Goal: Task Accomplishment & Management: Manage account settings

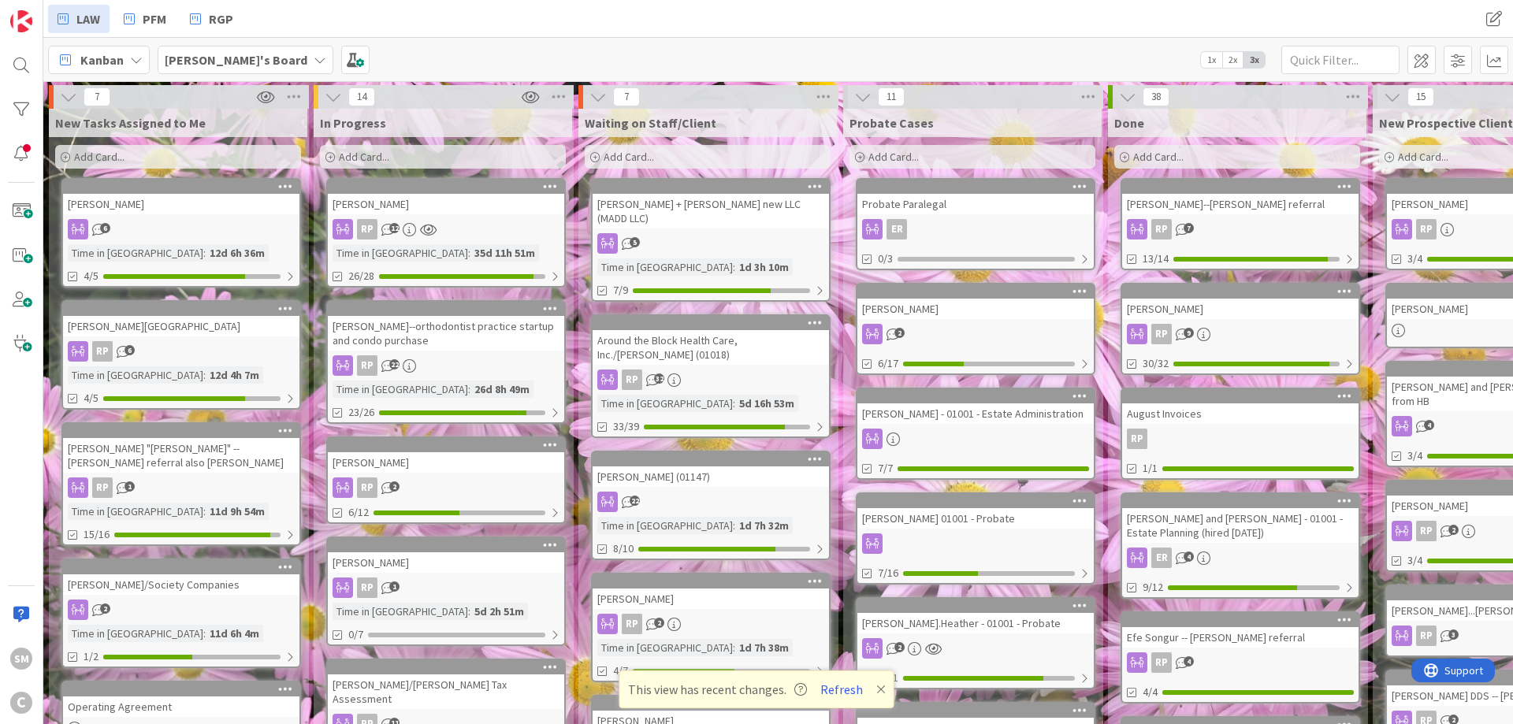
click at [461, 217] on link "[PERSON_NAME] RP 12 Time in [GEOGRAPHIC_DATA] : 35d 11h 51m 26/28" at bounding box center [445, 233] width 239 height 110
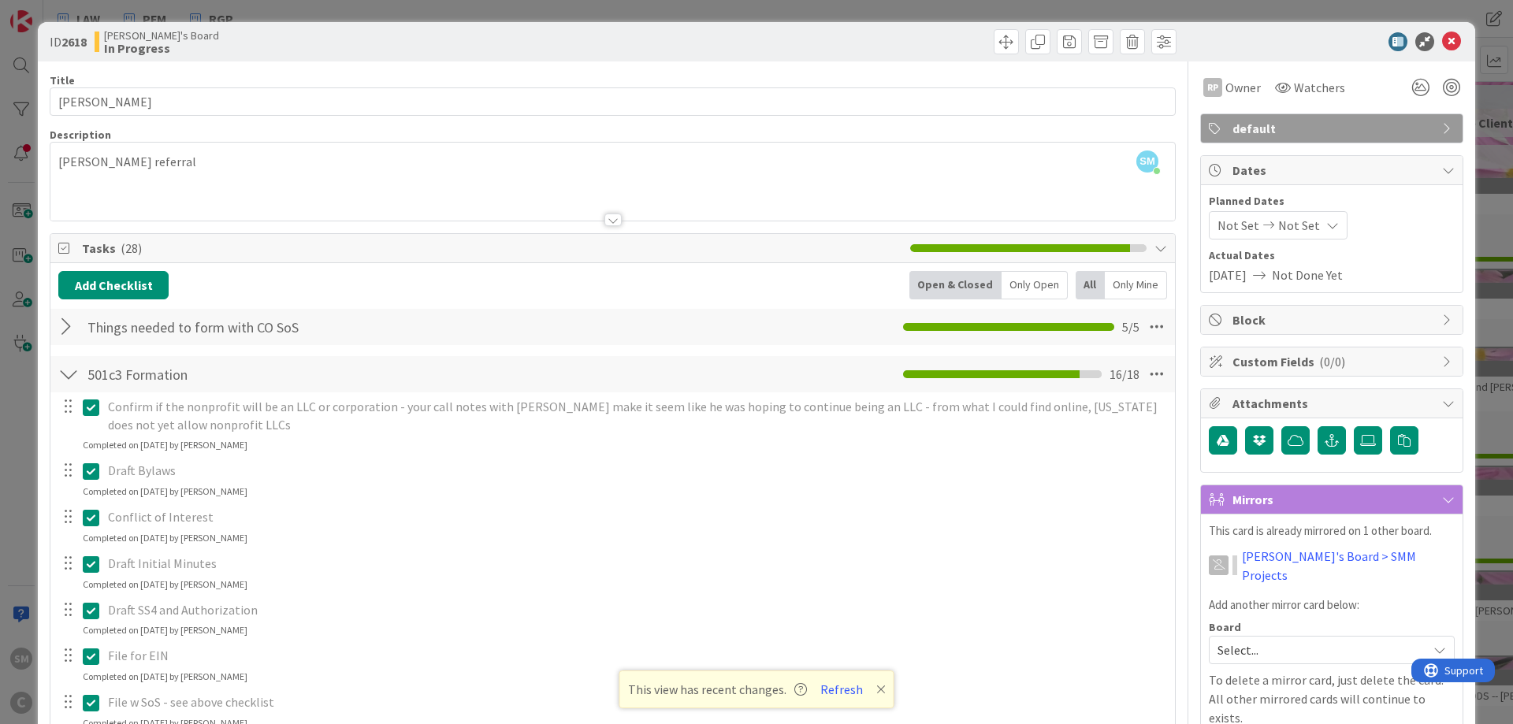
click at [1454, 31] on div "ID 2618 [PERSON_NAME]'s Board In Progress" at bounding box center [756, 41] width 1437 height 39
click at [1450, 32] on div "ID 2618 Samantha's Board In Progress" at bounding box center [756, 41] width 1437 height 39
click at [1451, 39] on icon at bounding box center [1451, 41] width 19 height 19
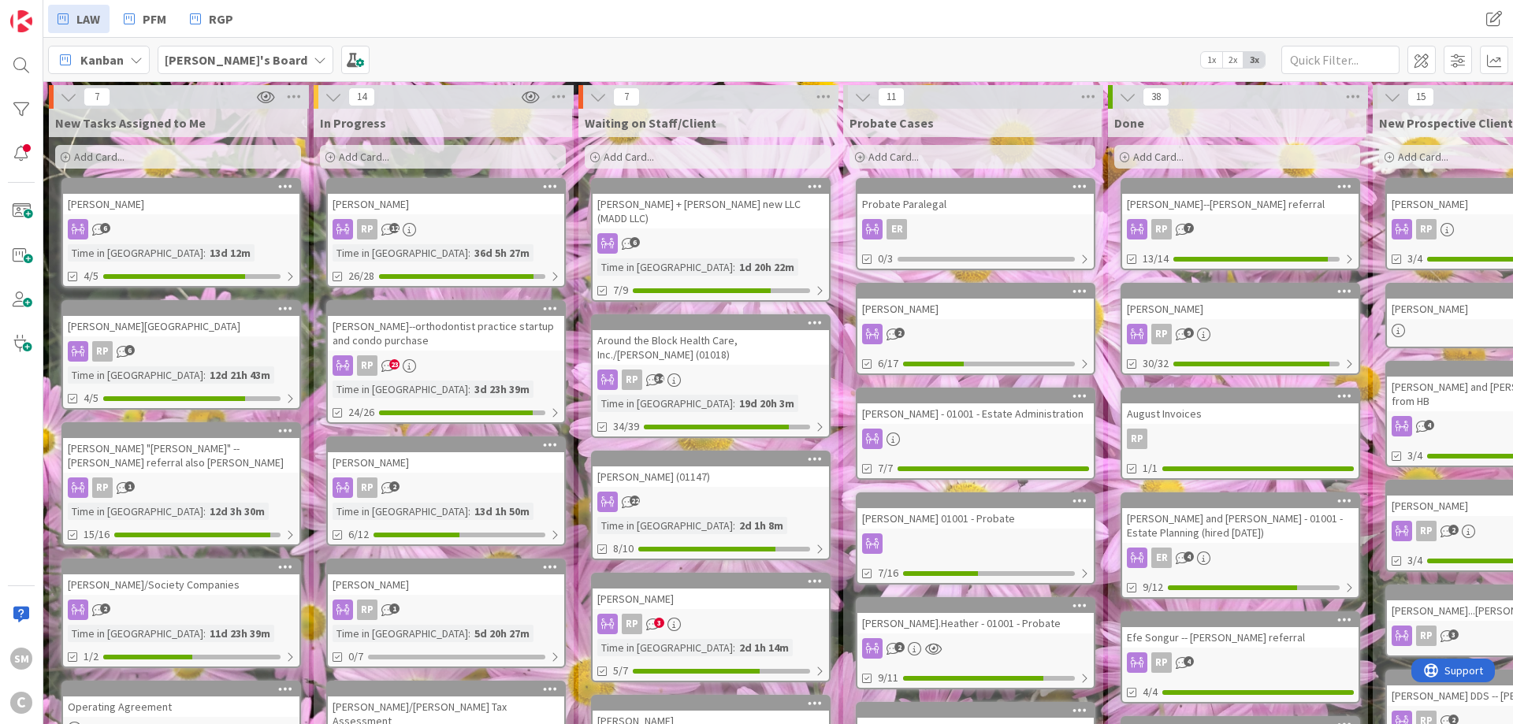
click at [406, 207] on div "[PERSON_NAME]" at bounding box center [446, 204] width 236 height 20
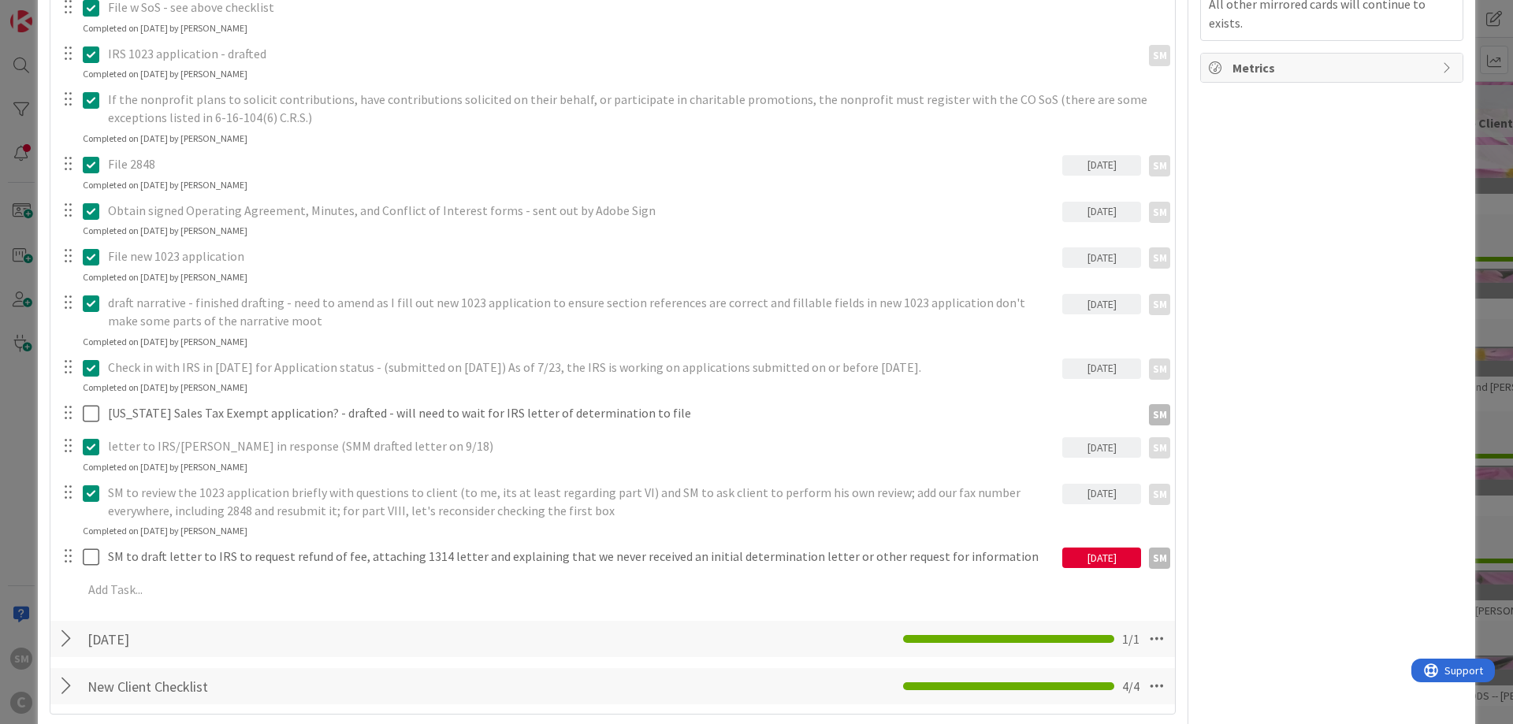
scroll to position [851, 0]
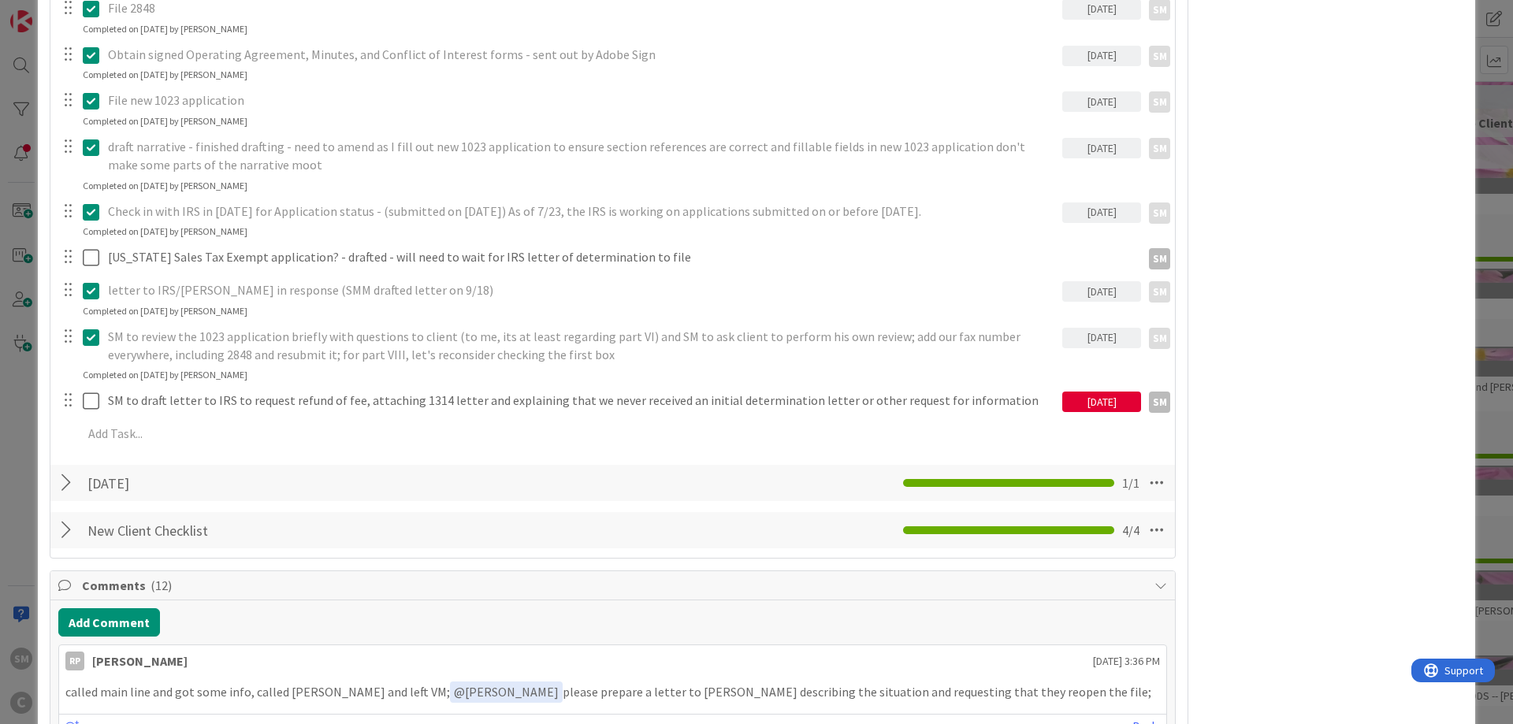
click at [1103, 400] on div "[DATE]" at bounding box center [1101, 402] width 79 height 20
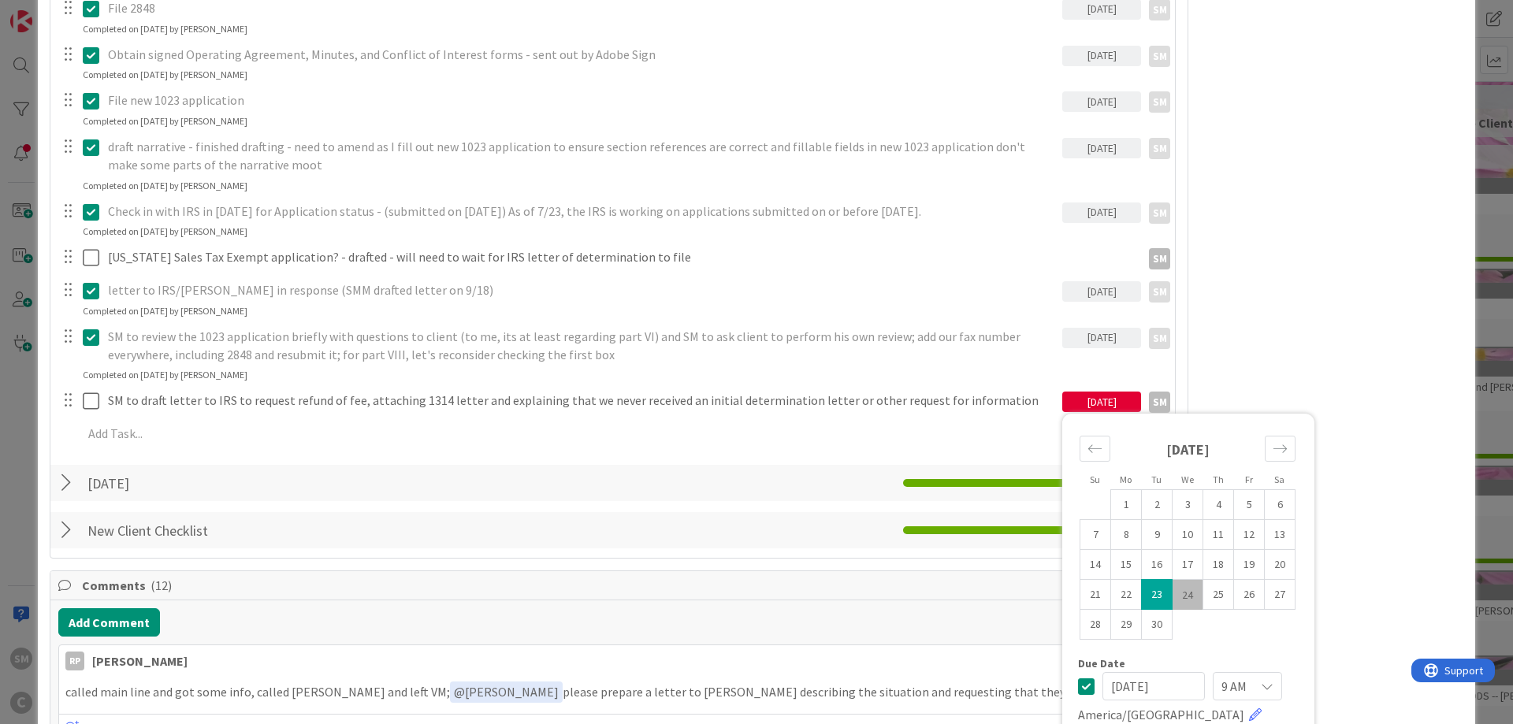
click at [1191, 601] on td "24" at bounding box center [1187, 595] width 31 height 30
type input "[DATE]"
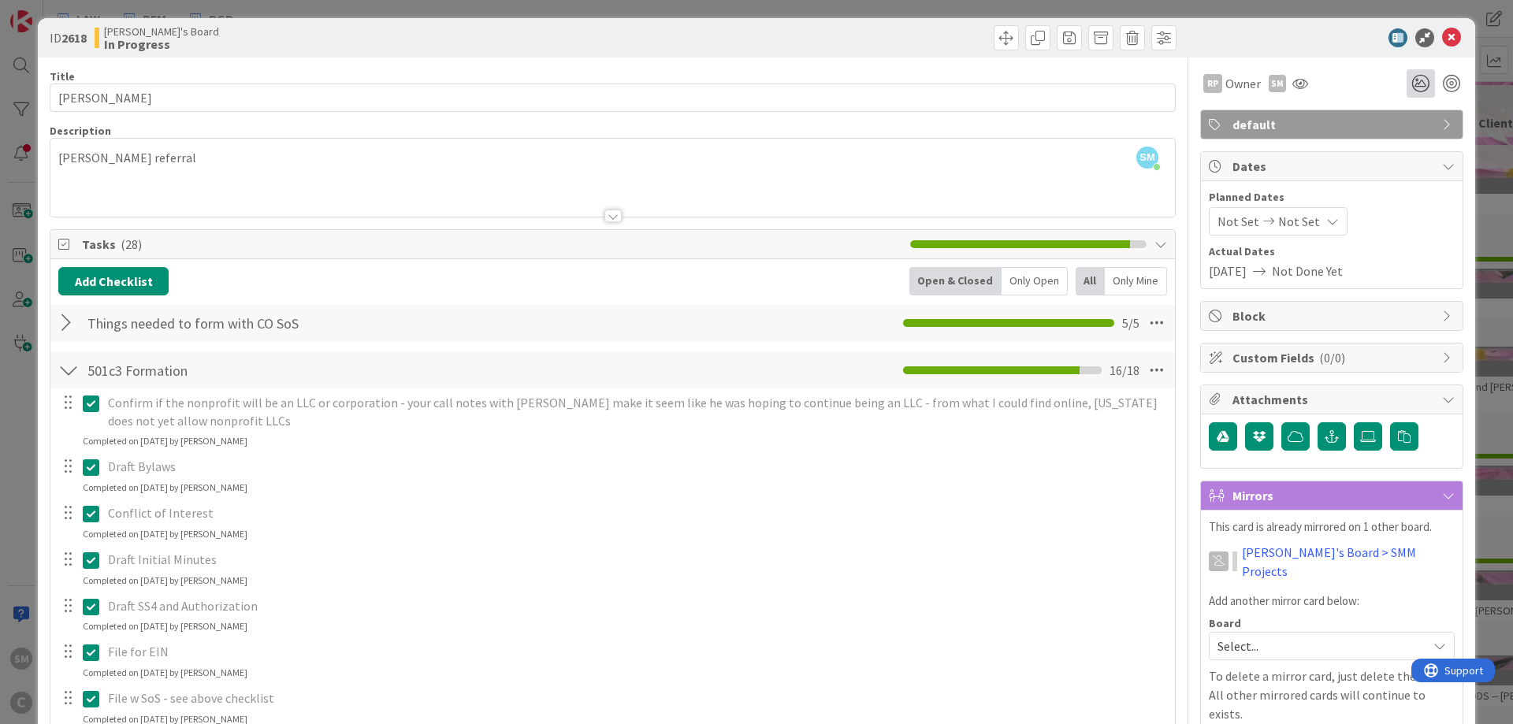
scroll to position [0, 0]
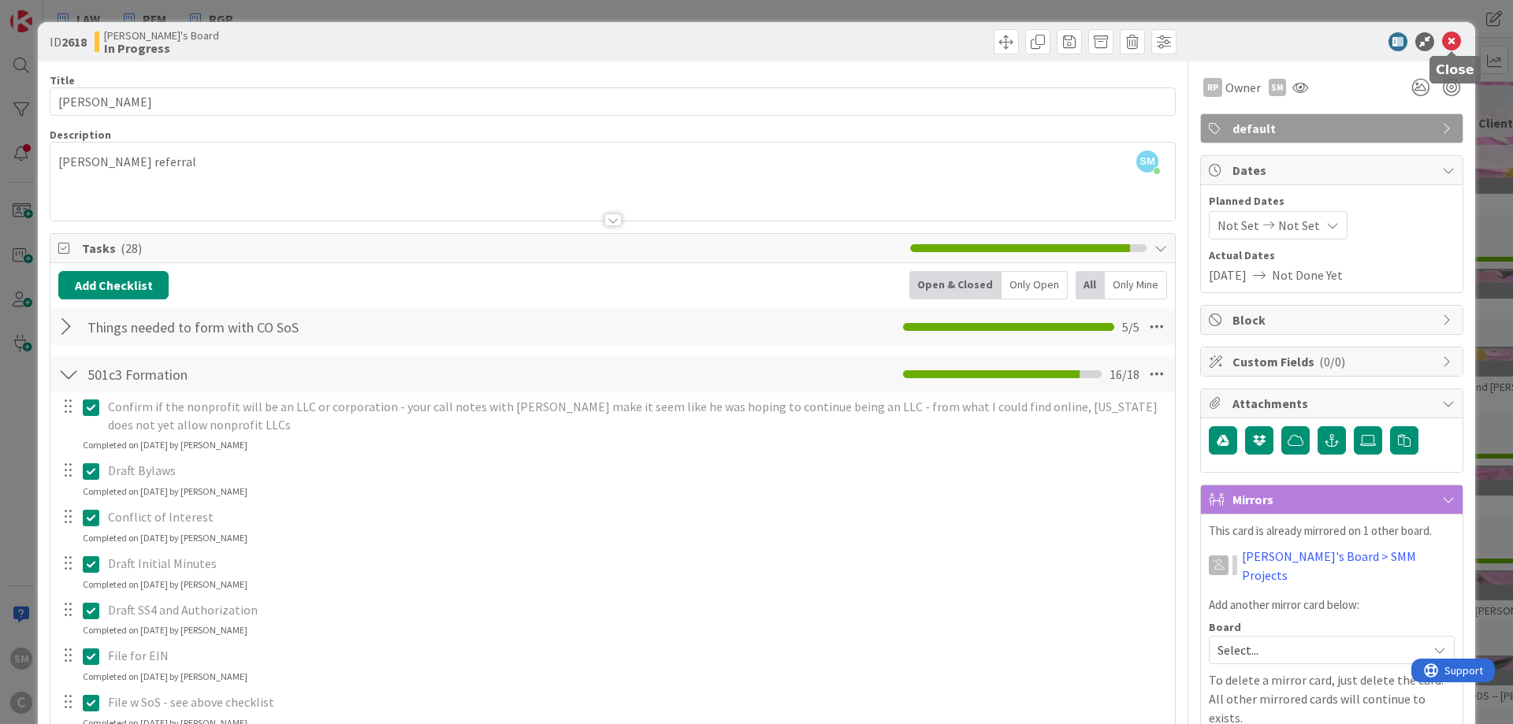
click at [1453, 41] on icon at bounding box center [1451, 41] width 19 height 19
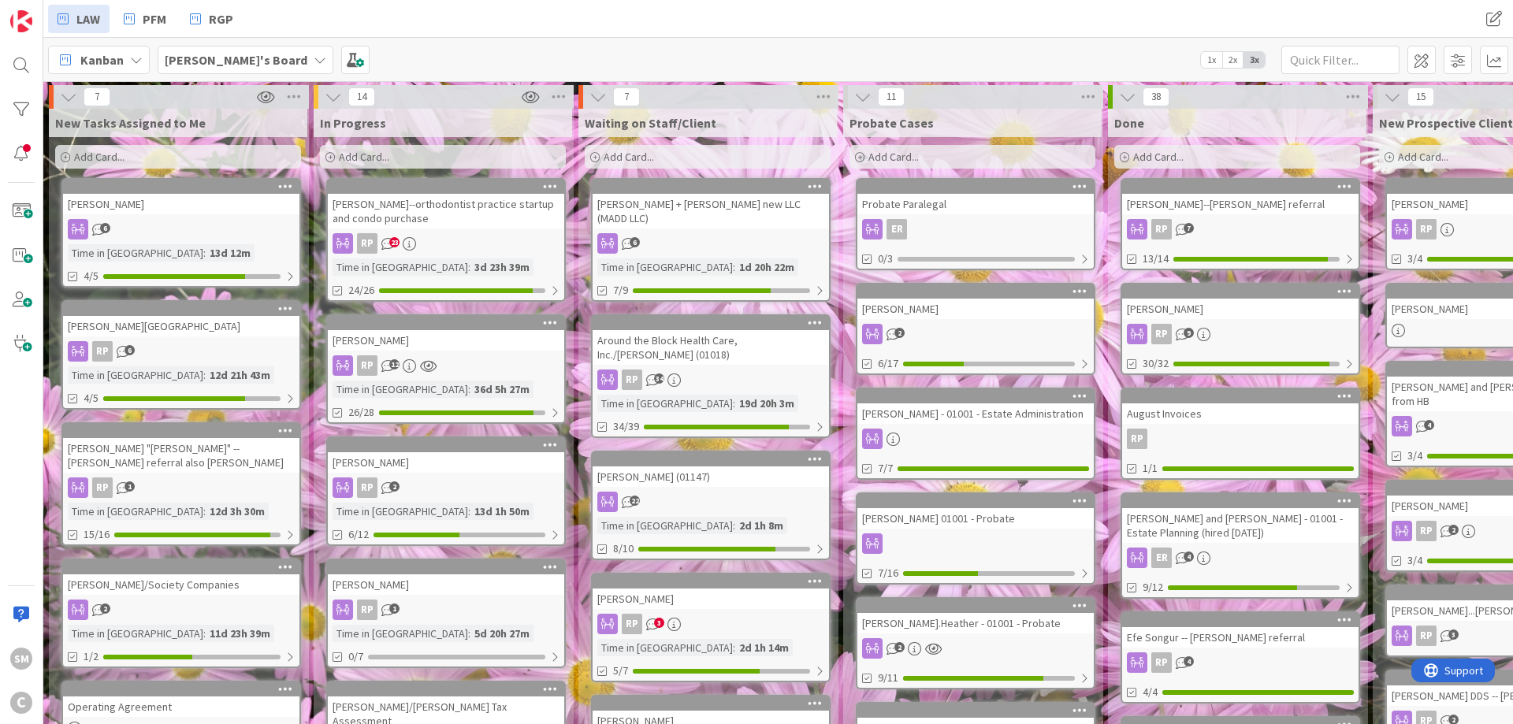
click at [411, 217] on div "[PERSON_NAME]--orthodontist practice startup and condo purchase" at bounding box center [446, 211] width 236 height 35
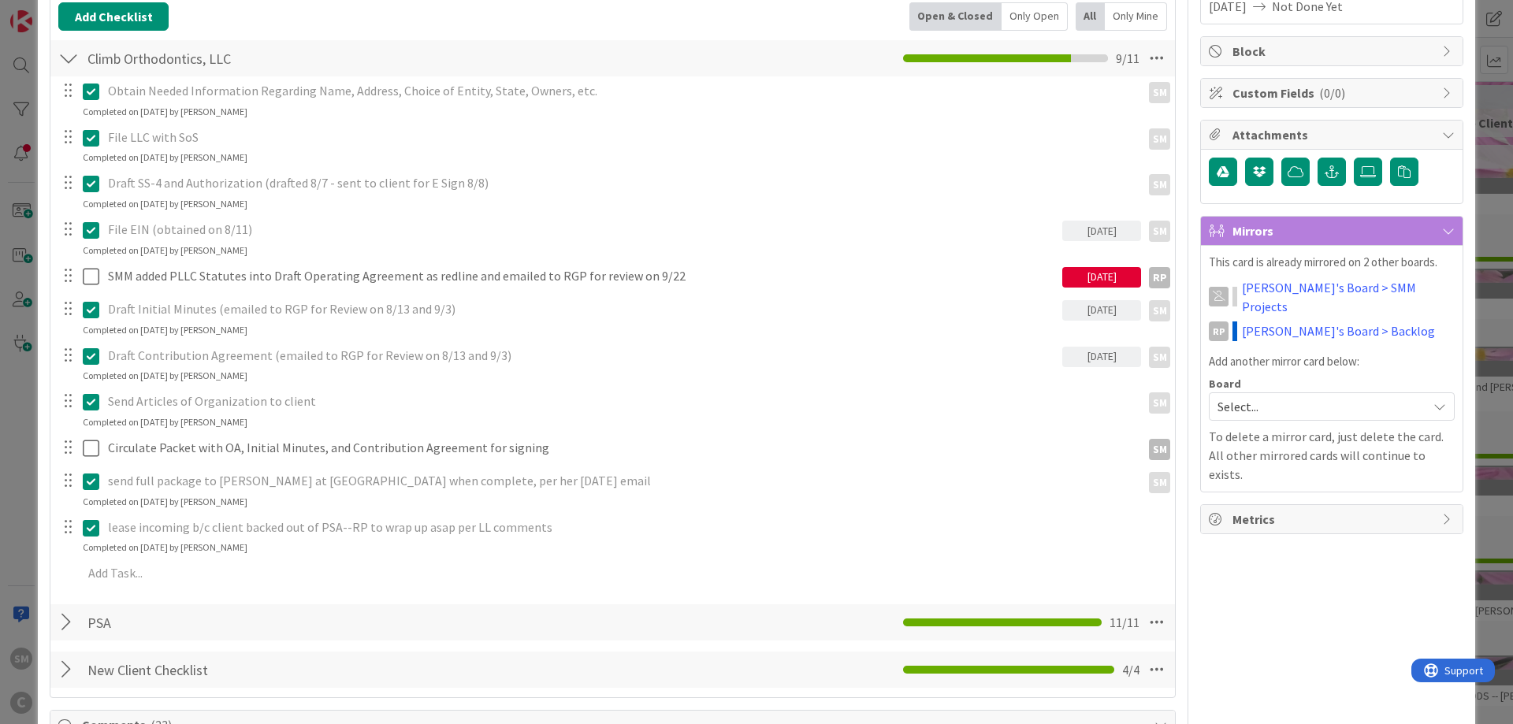
scroll to position [284, 0]
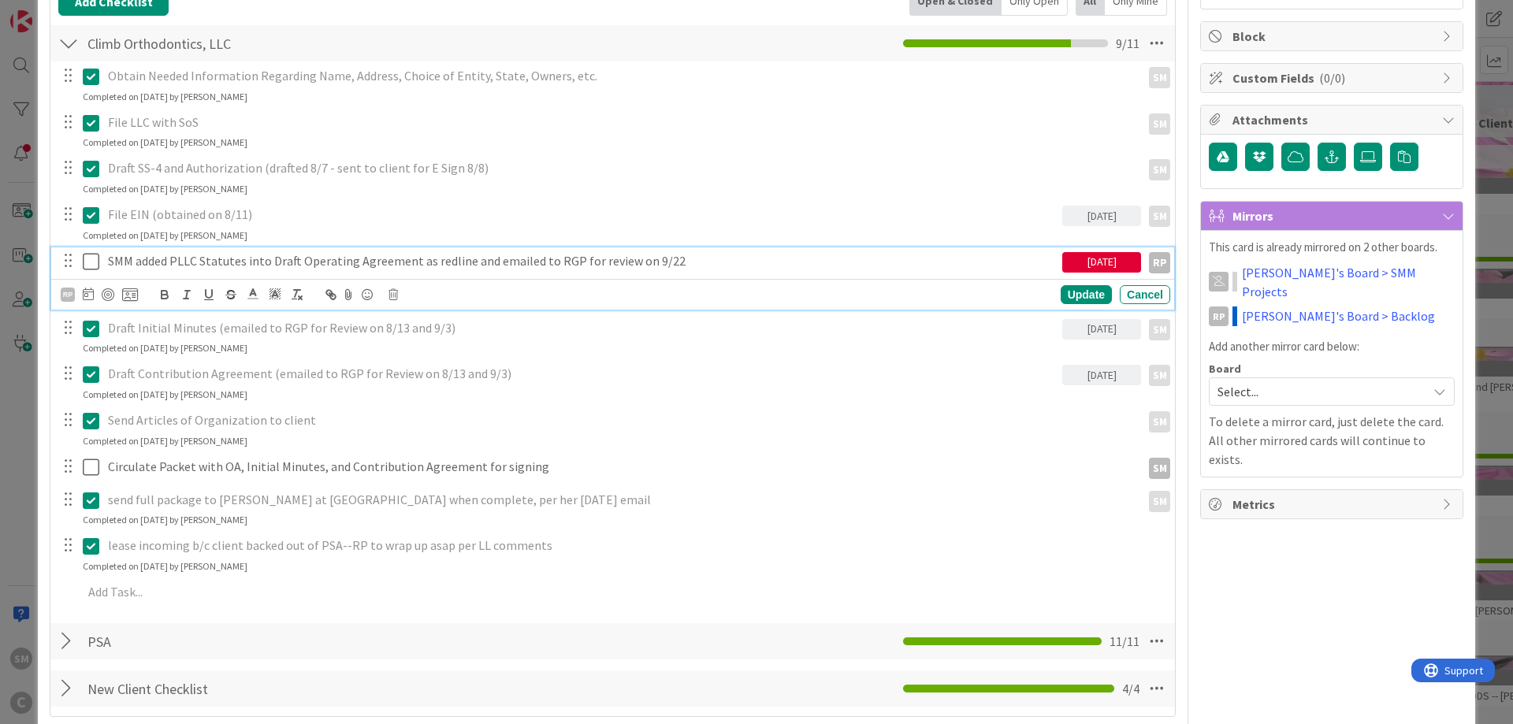
click at [89, 257] on icon at bounding box center [91, 261] width 17 height 19
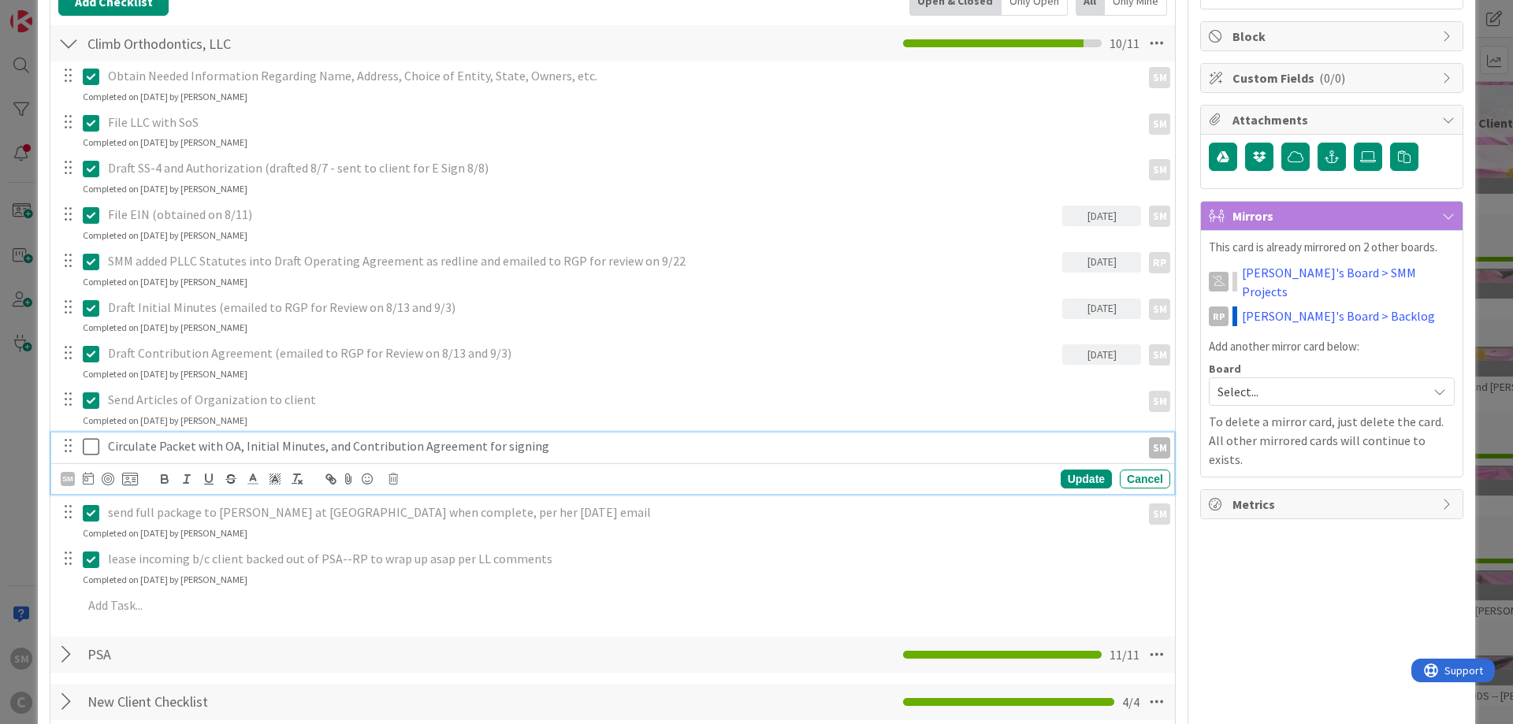
drag, startPoint x: 352, startPoint y: 449, endPoint x: 547, endPoint y: 435, distance: 195.1
click at [353, 449] on p "Circulate Packet with OA, Initial Minutes, and Contribution Agreement for signi…" at bounding box center [621, 446] width 1026 height 18
click at [555, 440] on p "Circulate Packet with OA, Initial Minutes, and Contribution Agreement for signi…" at bounding box center [621, 446] width 1026 height 18
drag, startPoint x: 1402, startPoint y: 656, endPoint x: 1335, endPoint y: 608, distance: 83.1
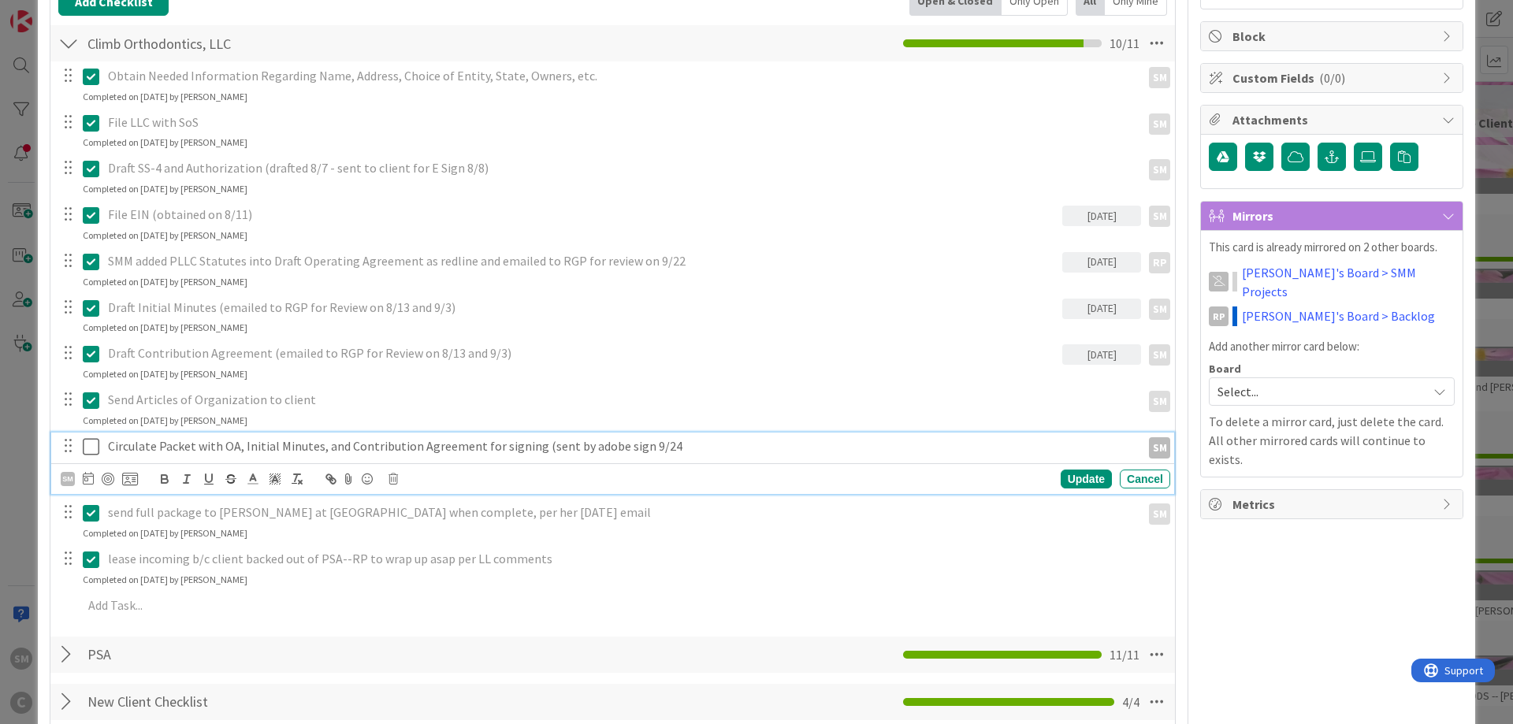
click at [614, 456] on div "Circulate Packet with OA, Initial Minutes, and Contribution Agreement for signi…" at bounding box center [621, 446] width 1039 height 28
click at [664, 448] on p "Circulate Packet with OA, Initial Minutes, and Contribution Agreement for signi…" at bounding box center [621, 446] width 1026 height 18
drag, startPoint x: 1097, startPoint y: 474, endPoint x: 1136, endPoint y: 496, distance: 45.1
click at [1097, 475] on div "Update" at bounding box center [1085, 479] width 51 height 19
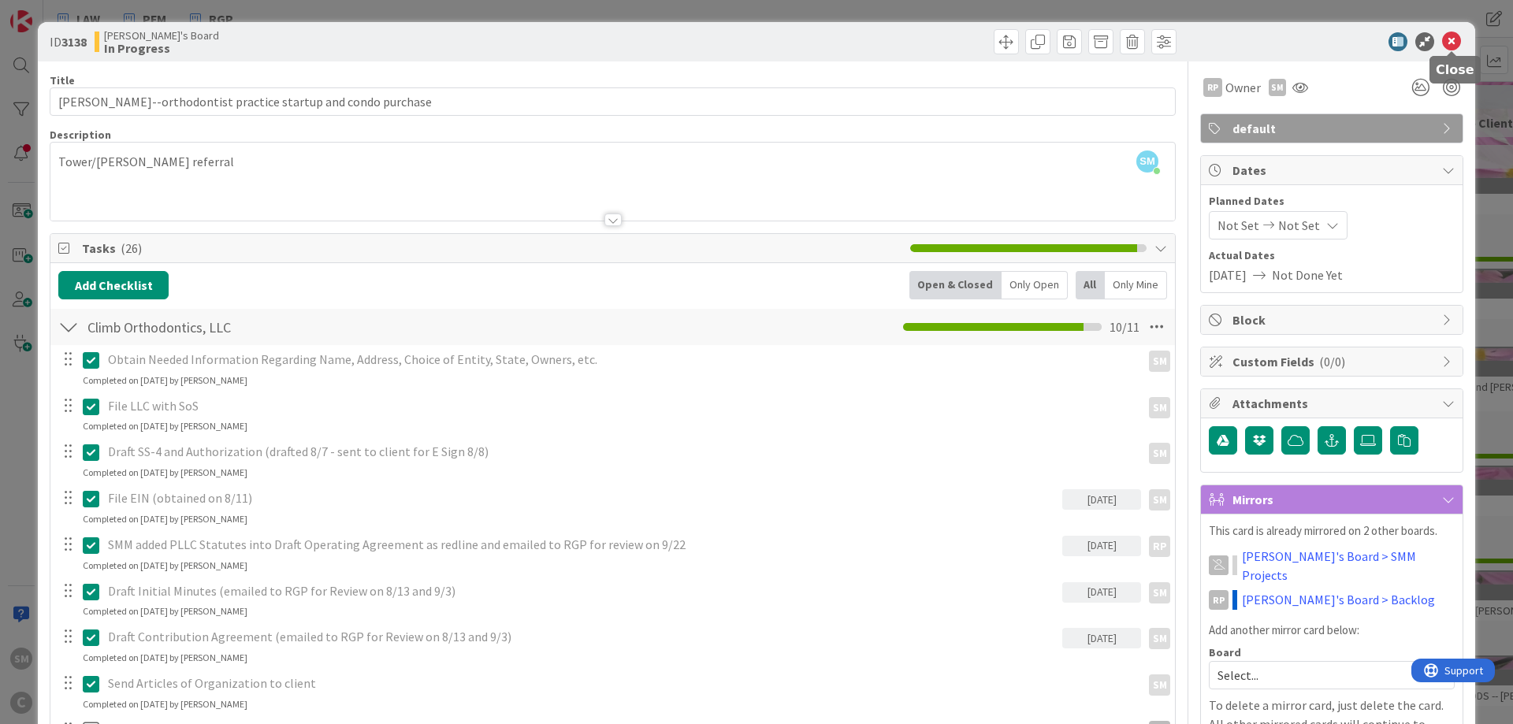
click at [1460, 47] on icon at bounding box center [1451, 41] width 19 height 19
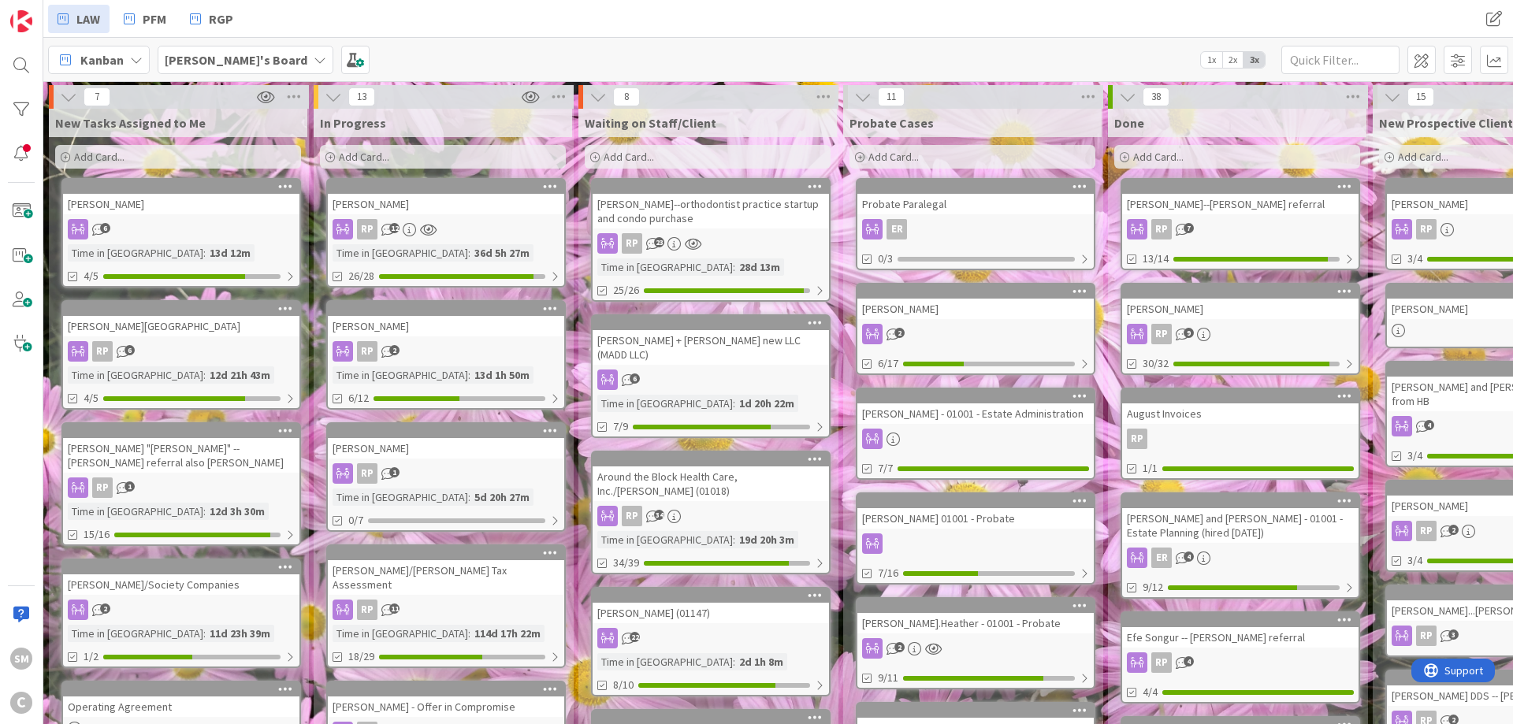
click at [419, 343] on div "RP 2" at bounding box center [446, 351] width 236 height 20
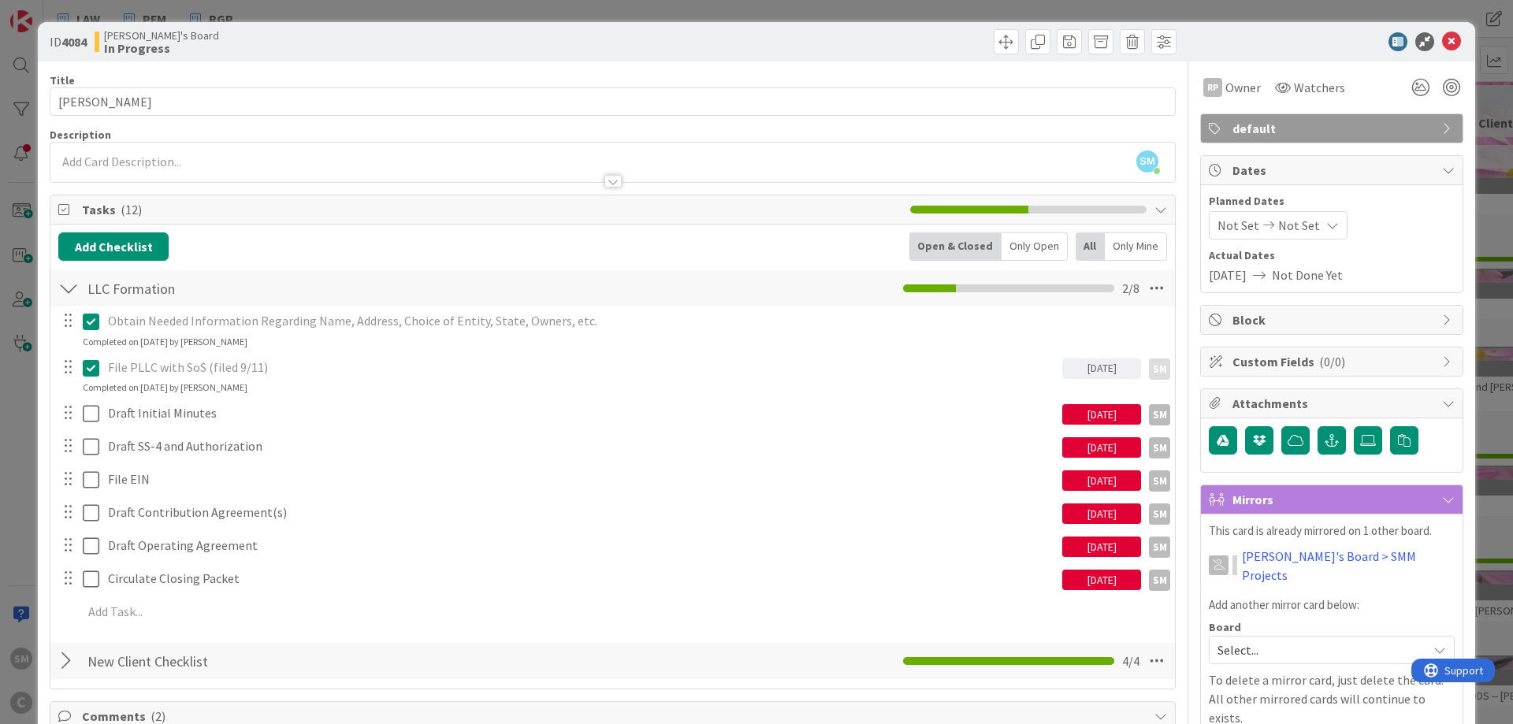
click at [1112, 410] on div "[DATE]" at bounding box center [1101, 414] width 79 height 20
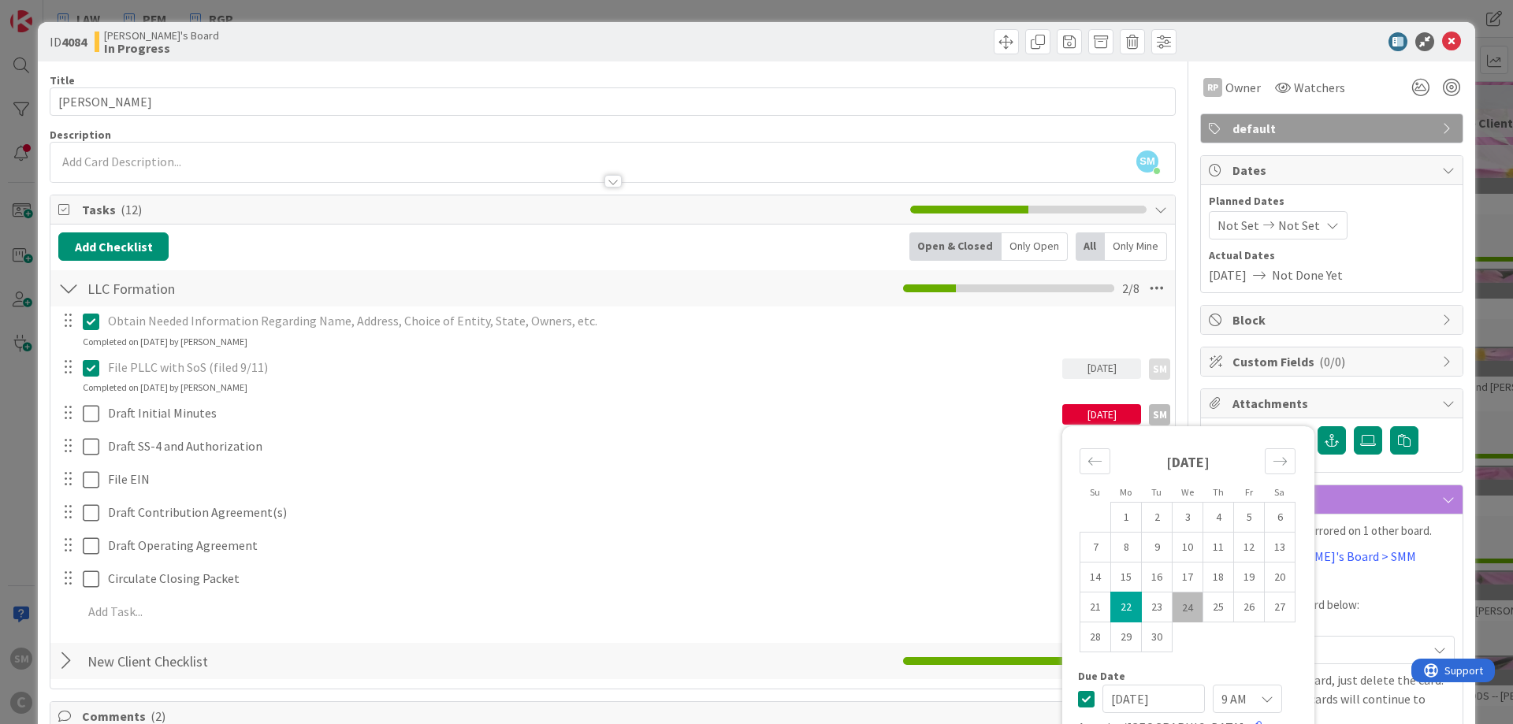
click at [1184, 611] on td "24" at bounding box center [1187, 607] width 31 height 30
type input "[DATE]"
click at [949, 464] on div "Obtain Needed Information Regarding Name, Address, Choice of Entity, State, Own…" at bounding box center [612, 468] width 1108 height 325
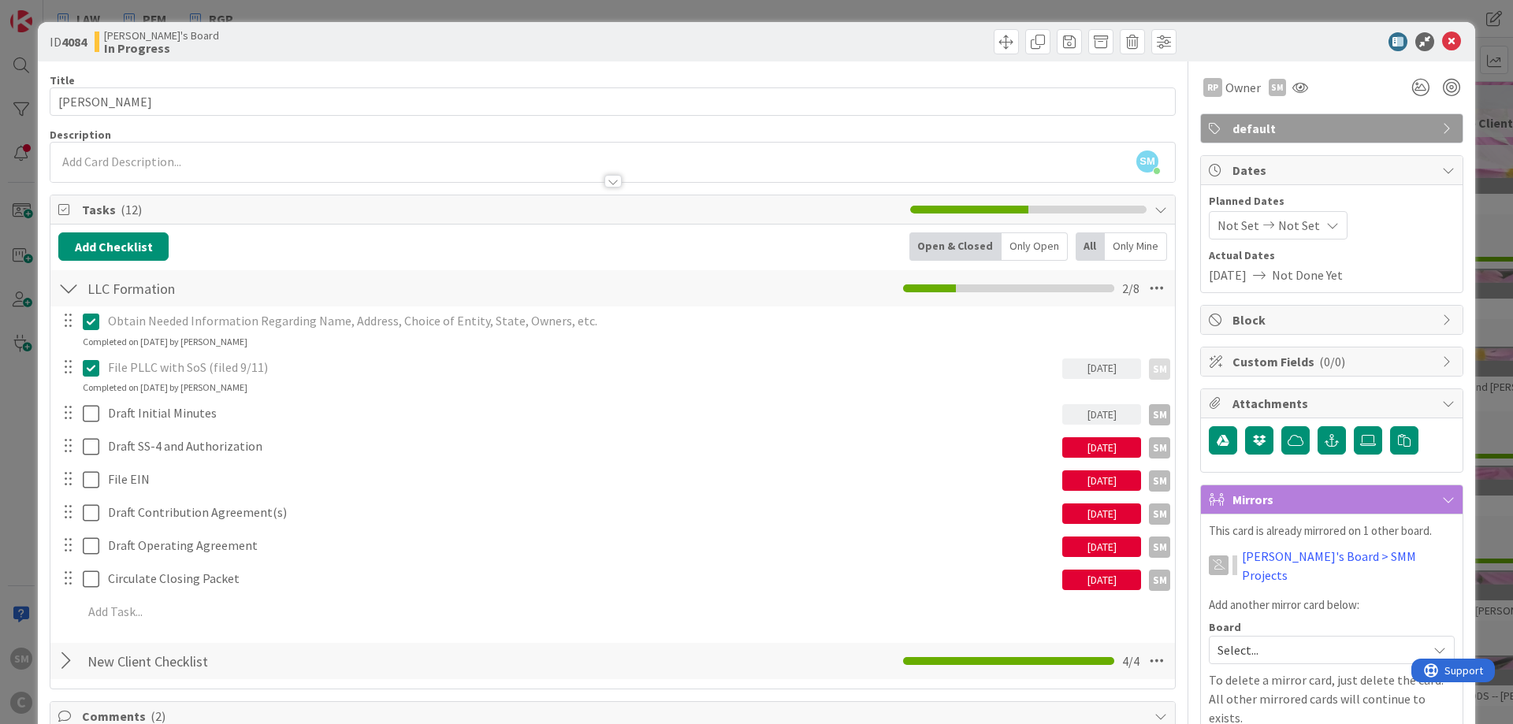
click at [1101, 447] on div "[DATE]" at bounding box center [1101, 447] width 79 height 20
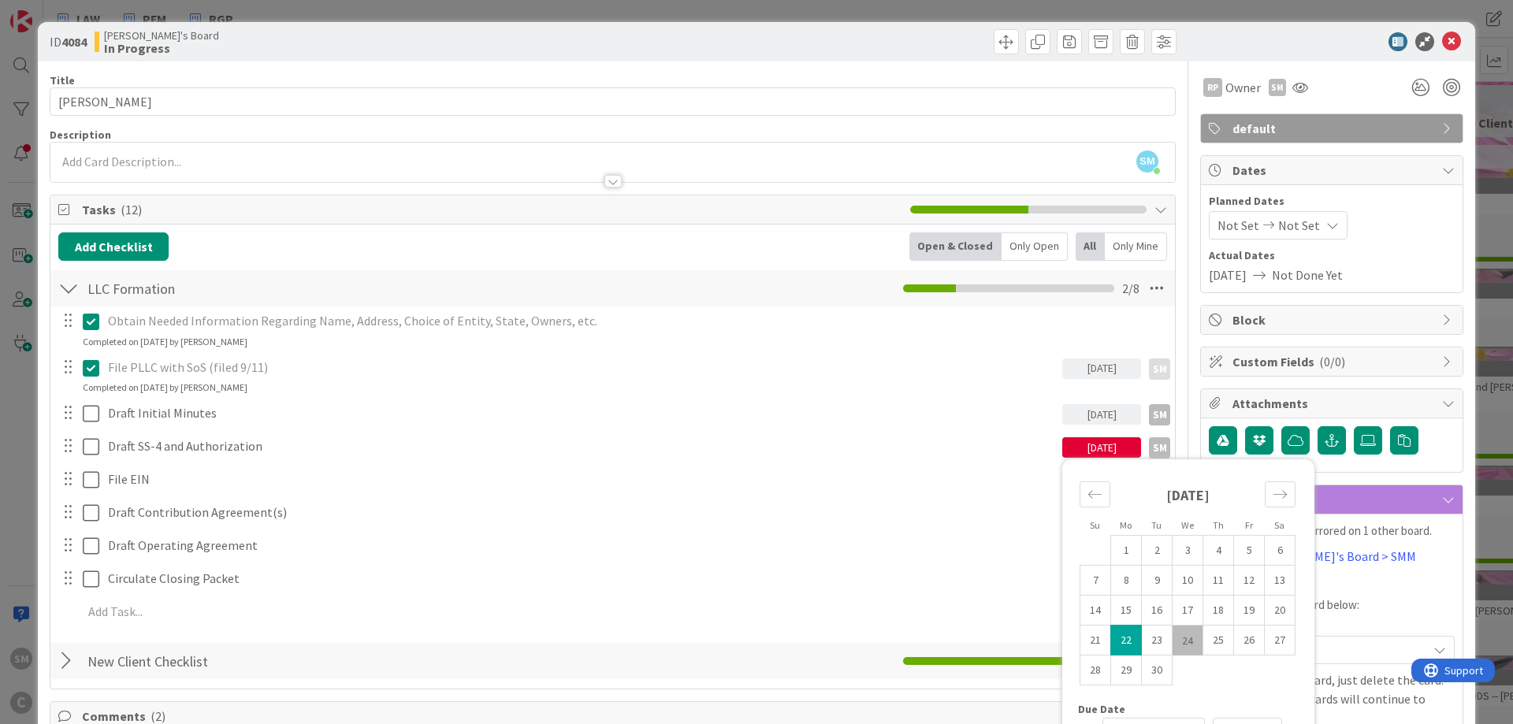
click at [1195, 648] on td "24" at bounding box center [1187, 640] width 31 height 30
type input "[DATE]"
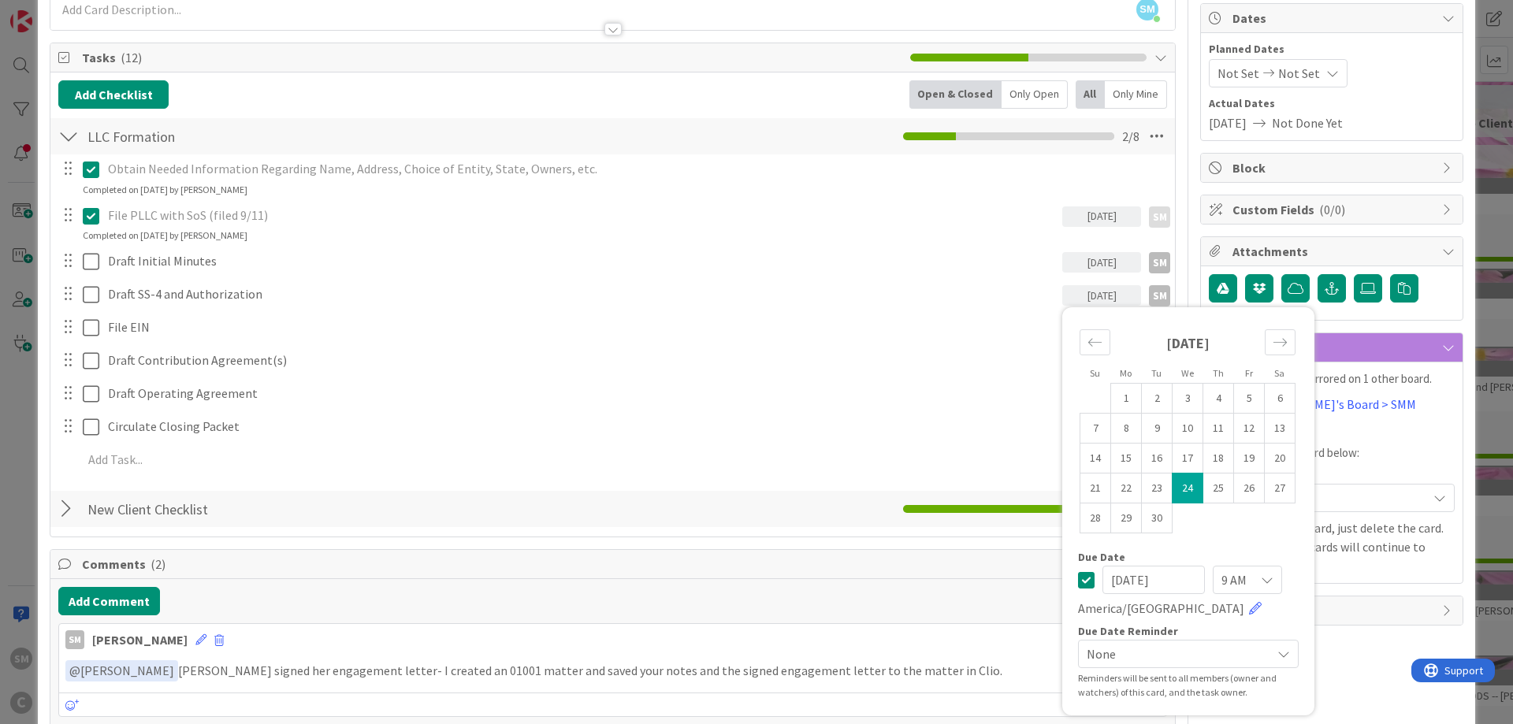
scroll to position [189, 0]
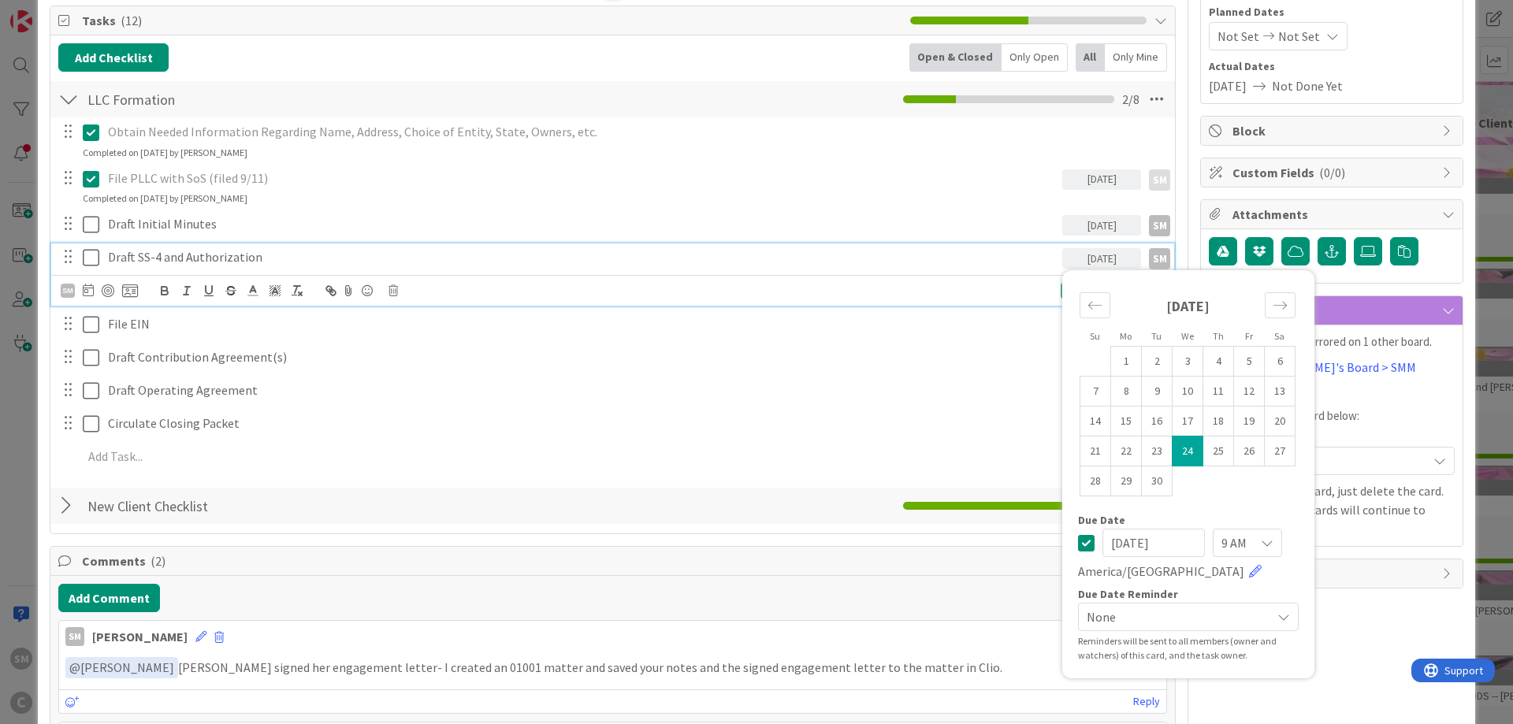
click at [945, 267] on div "Draft SS-4 and Authorization" at bounding box center [582, 257] width 960 height 28
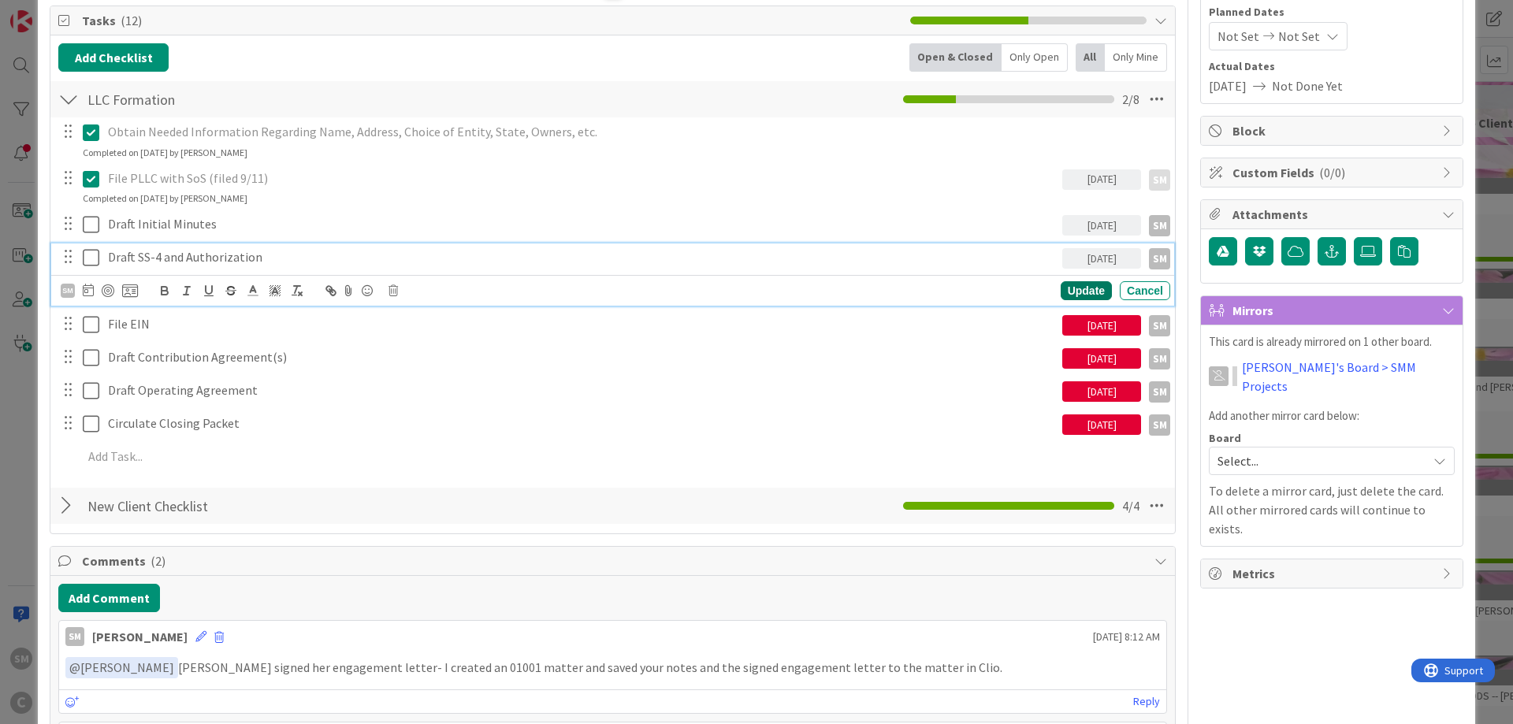
click at [1097, 295] on div "Update" at bounding box center [1085, 290] width 51 height 19
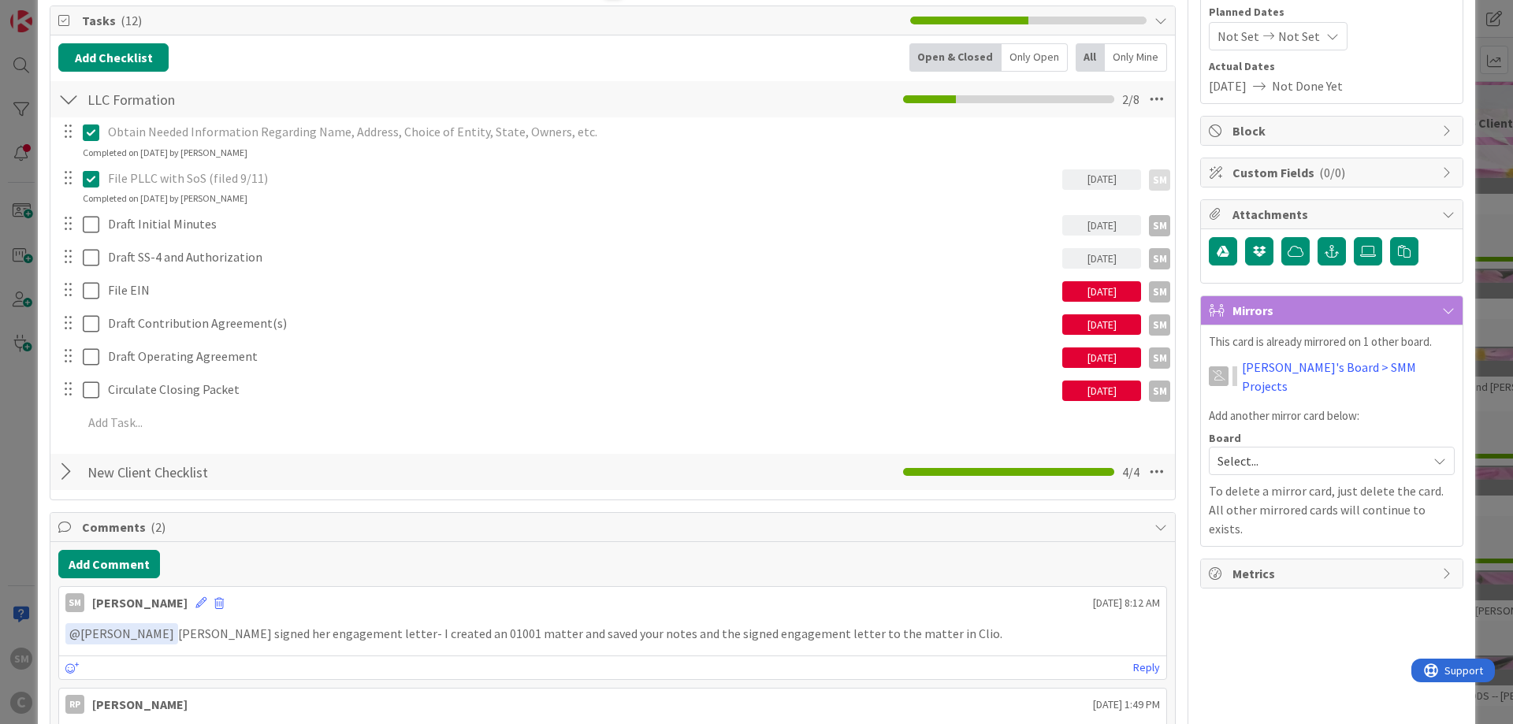
click at [1114, 288] on div "[DATE]" at bounding box center [1101, 291] width 79 height 20
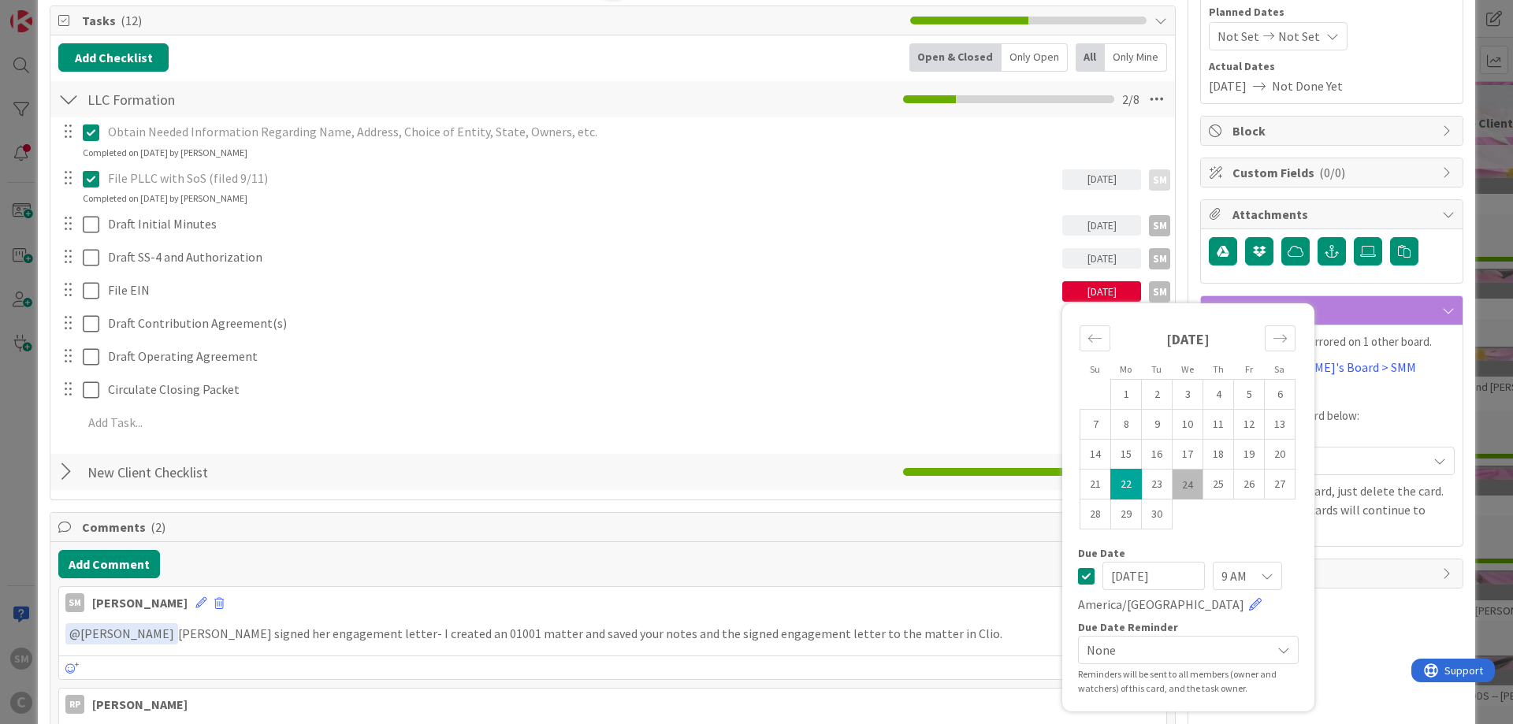
click at [1189, 481] on td "24" at bounding box center [1187, 485] width 31 height 30
type input "[DATE]"
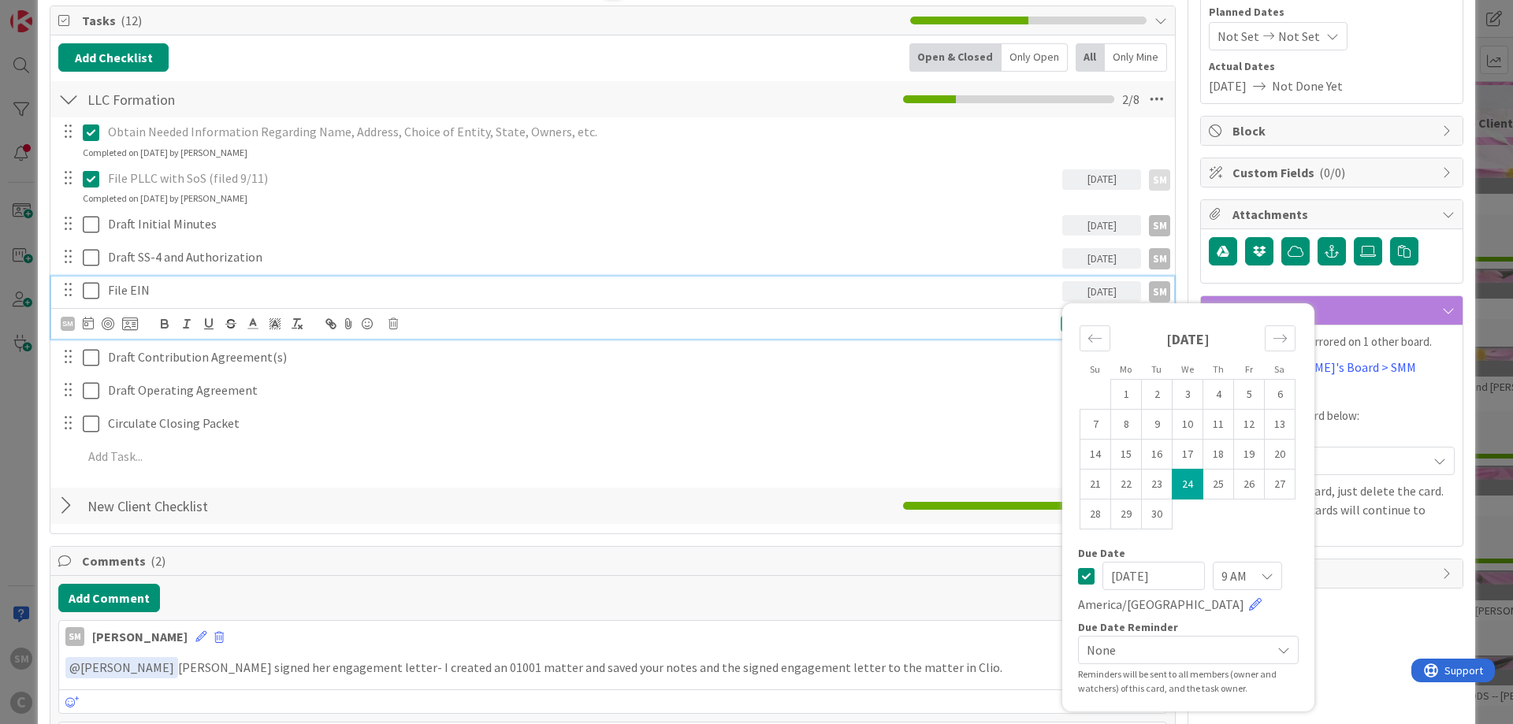
click at [954, 279] on div "File EIN" at bounding box center [582, 291] width 960 height 28
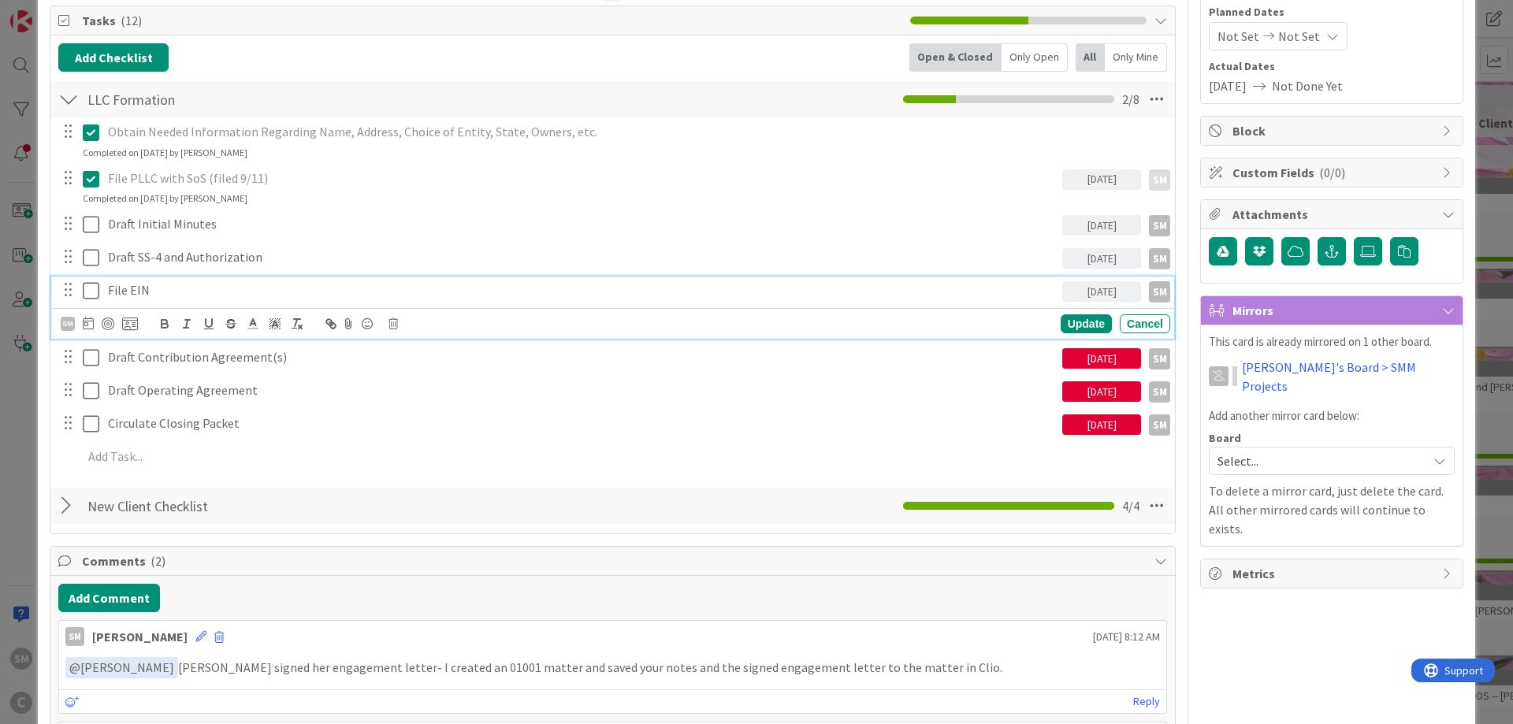
click at [1108, 356] on div "[DATE]" at bounding box center [1101, 358] width 79 height 20
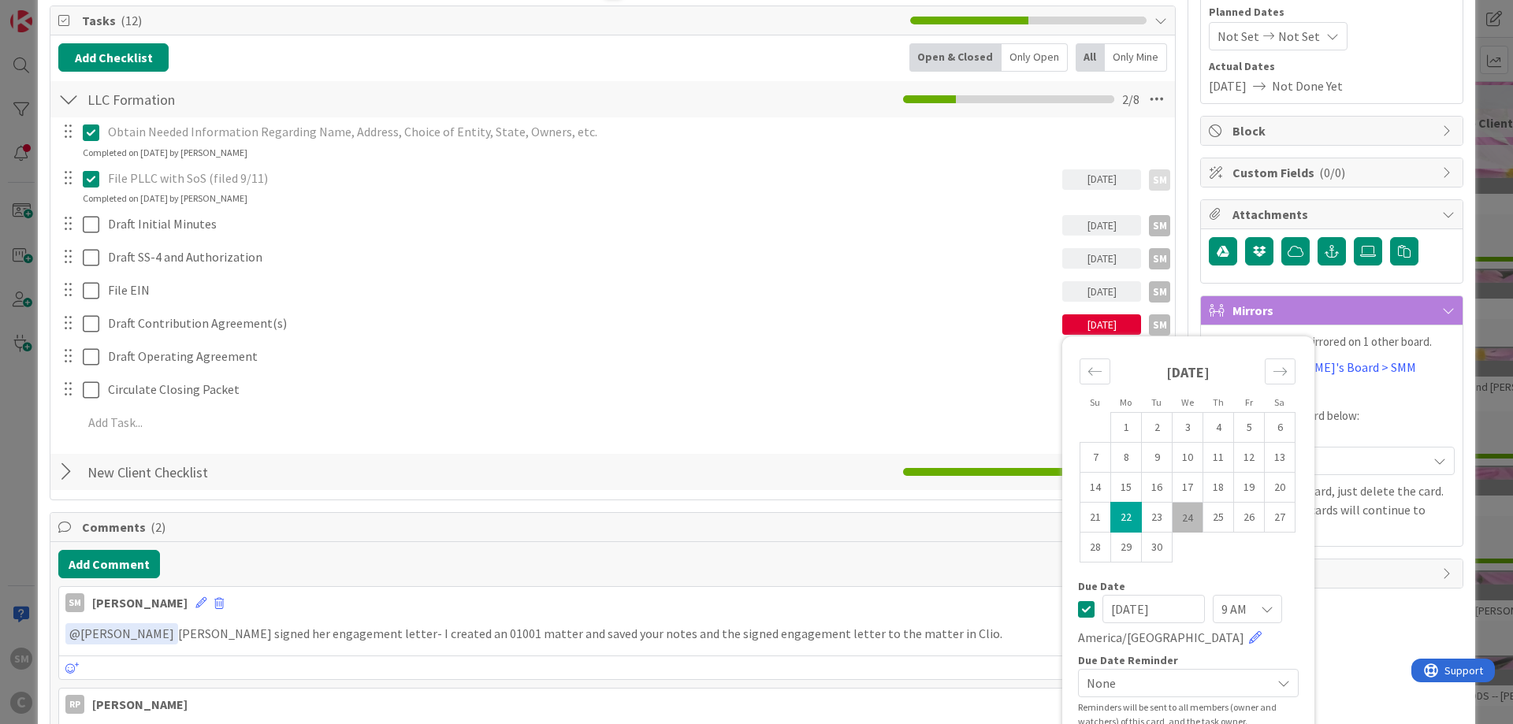
click at [1190, 532] on td "24" at bounding box center [1187, 518] width 31 height 30
type input "[DATE]"
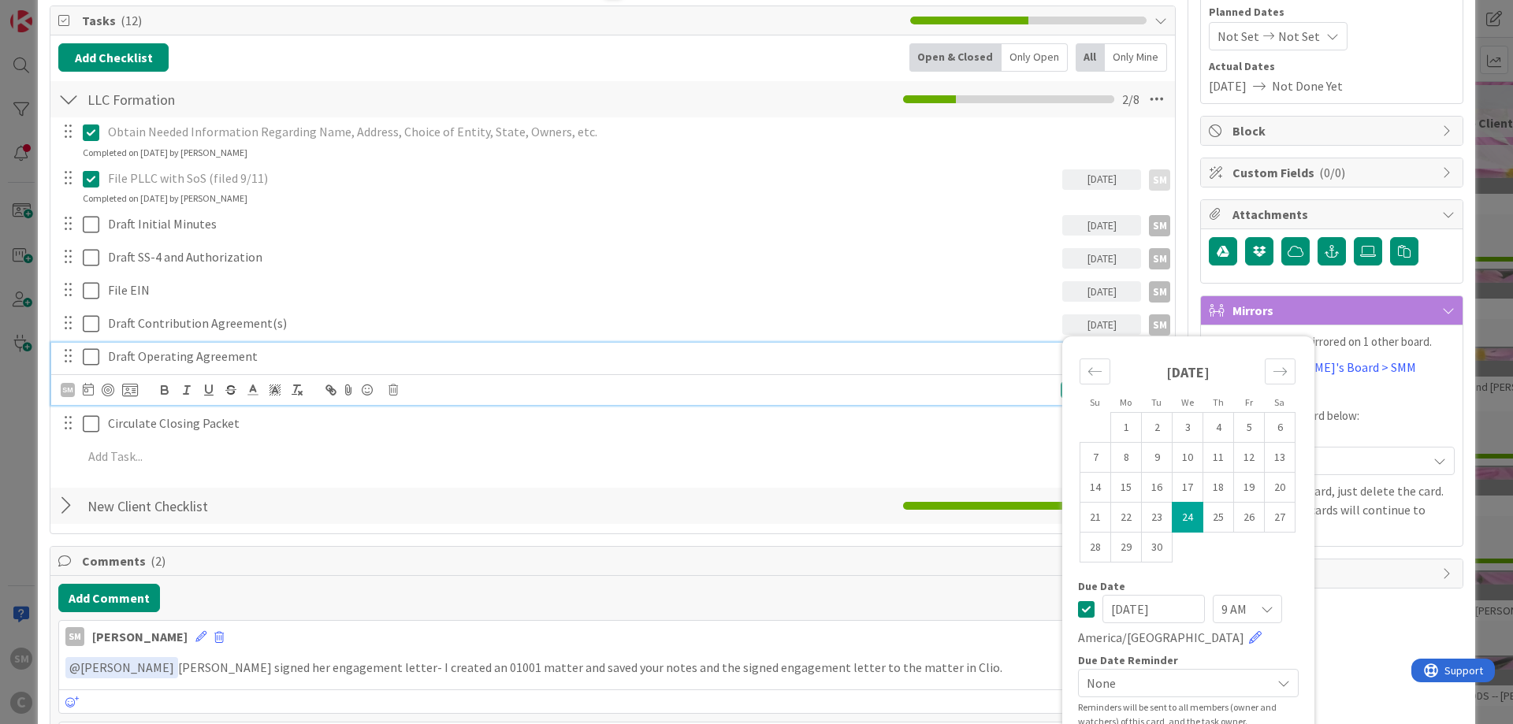
click at [947, 356] on p "Draft Operating Agreement" at bounding box center [582, 356] width 948 height 18
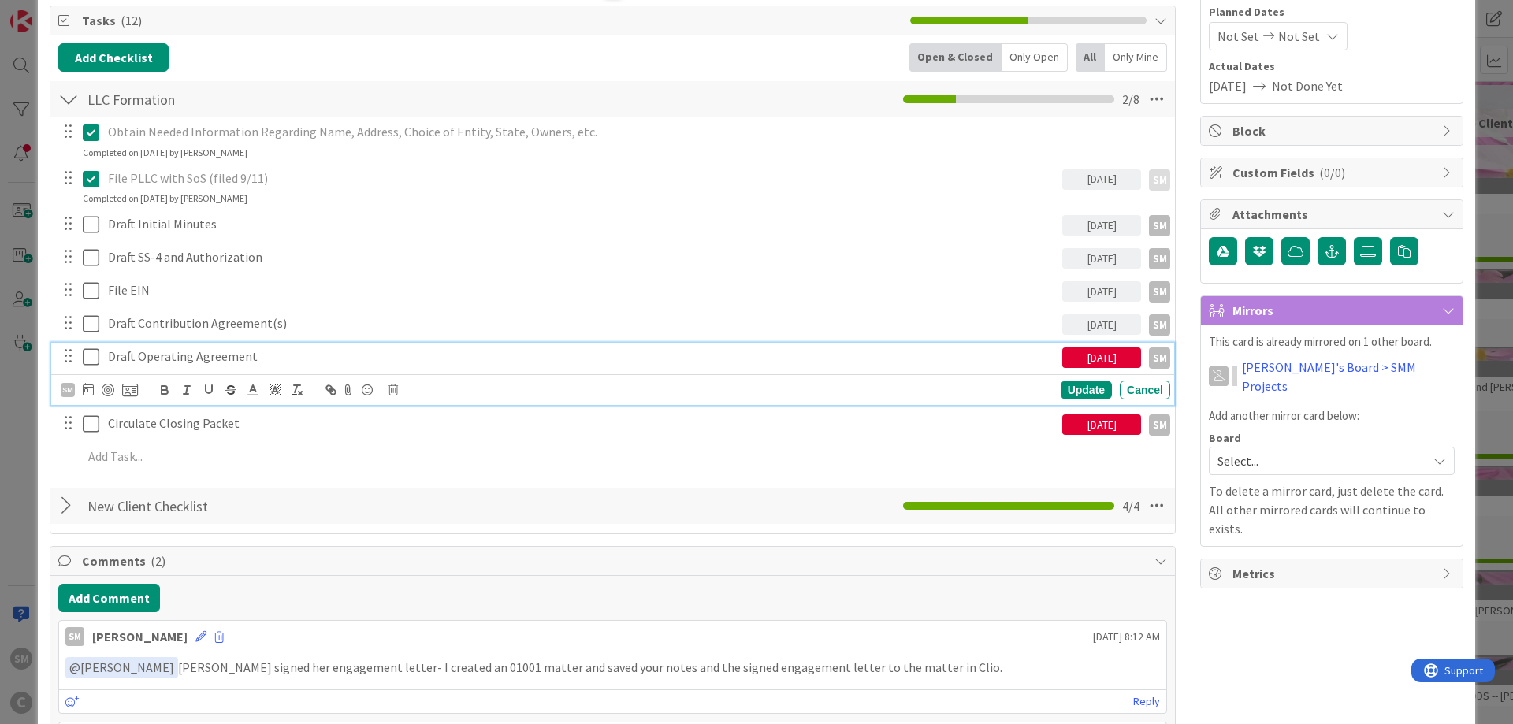
click at [1090, 357] on div "[DATE]" at bounding box center [1101, 357] width 79 height 20
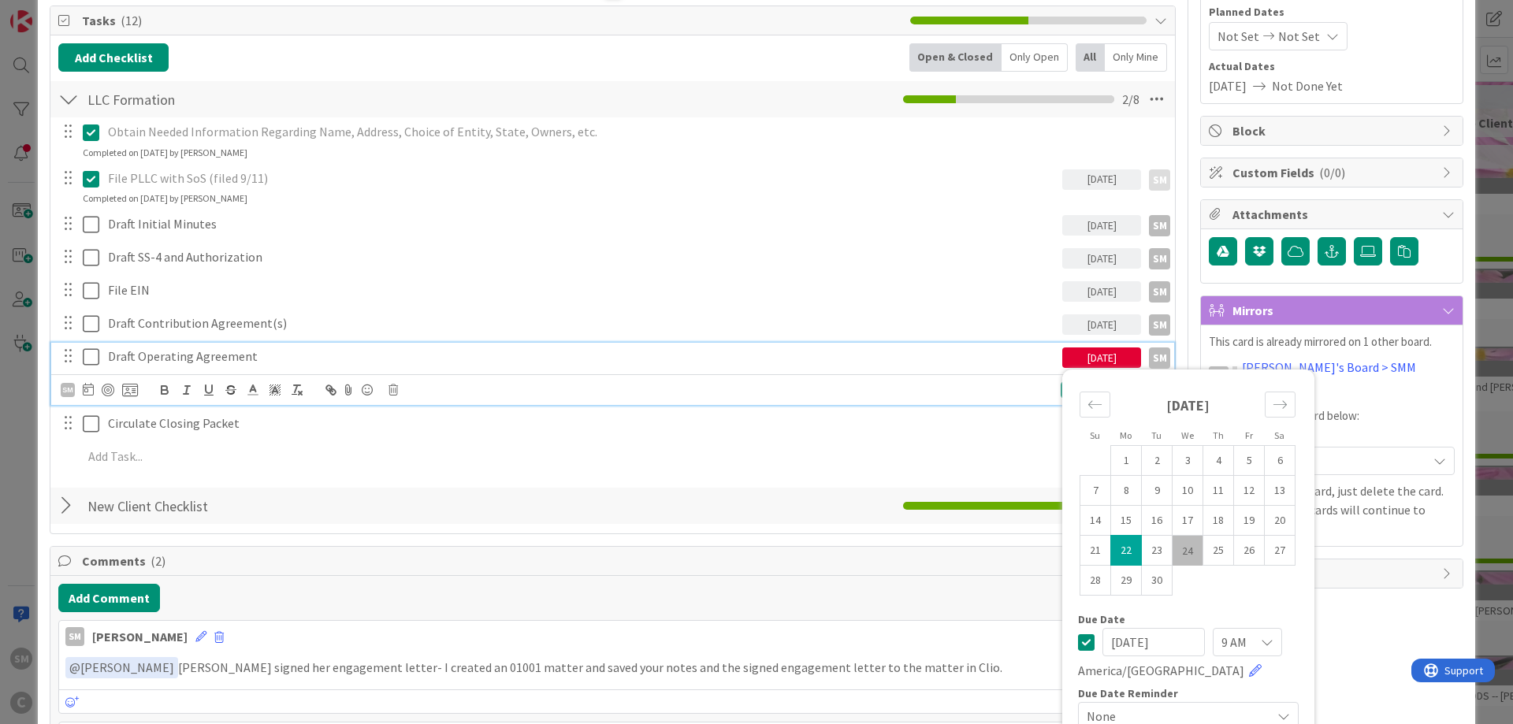
click at [1197, 551] on td "24" at bounding box center [1187, 551] width 31 height 30
type input "[DATE]"
click at [1005, 405] on div "SM Update Cancel" at bounding box center [612, 389] width 1123 height 31
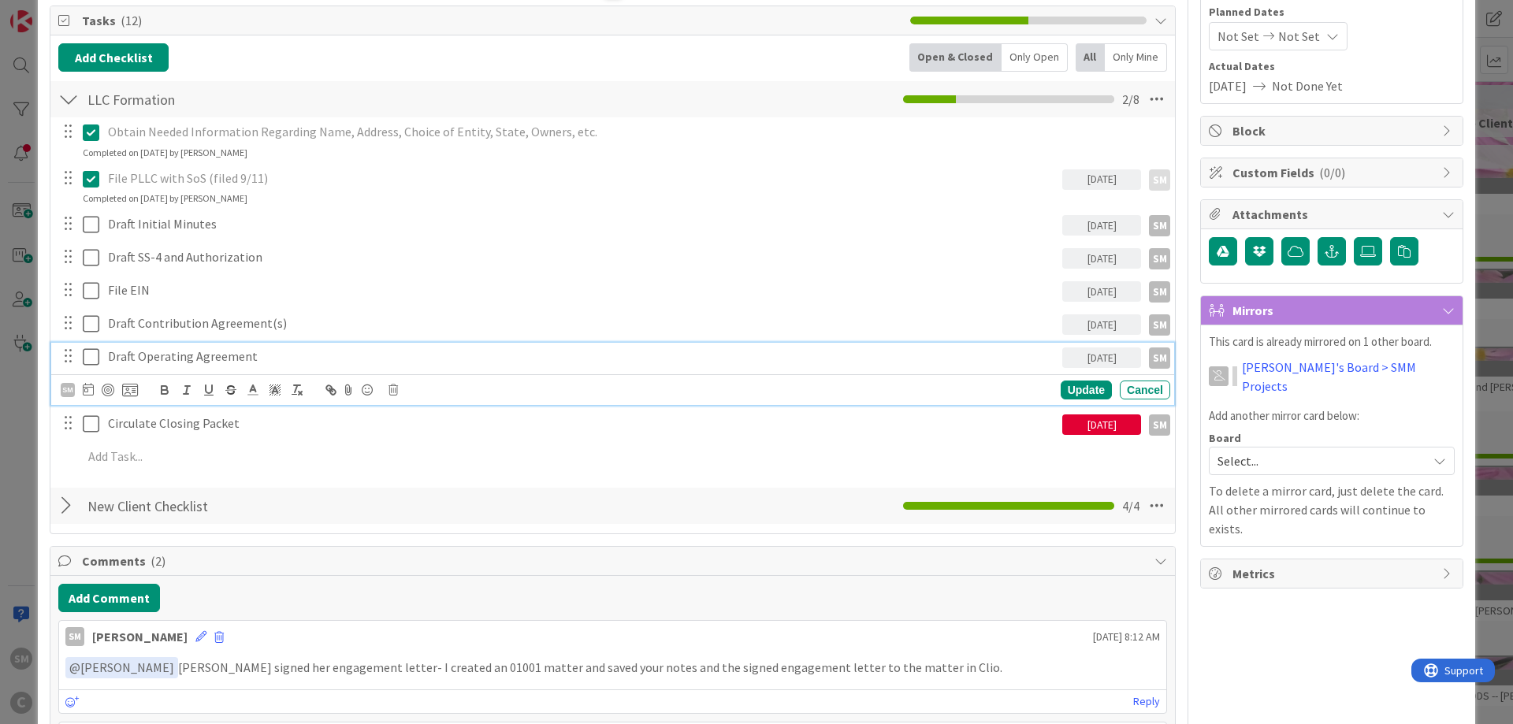
click at [1120, 418] on div "[DATE]" at bounding box center [1101, 424] width 79 height 20
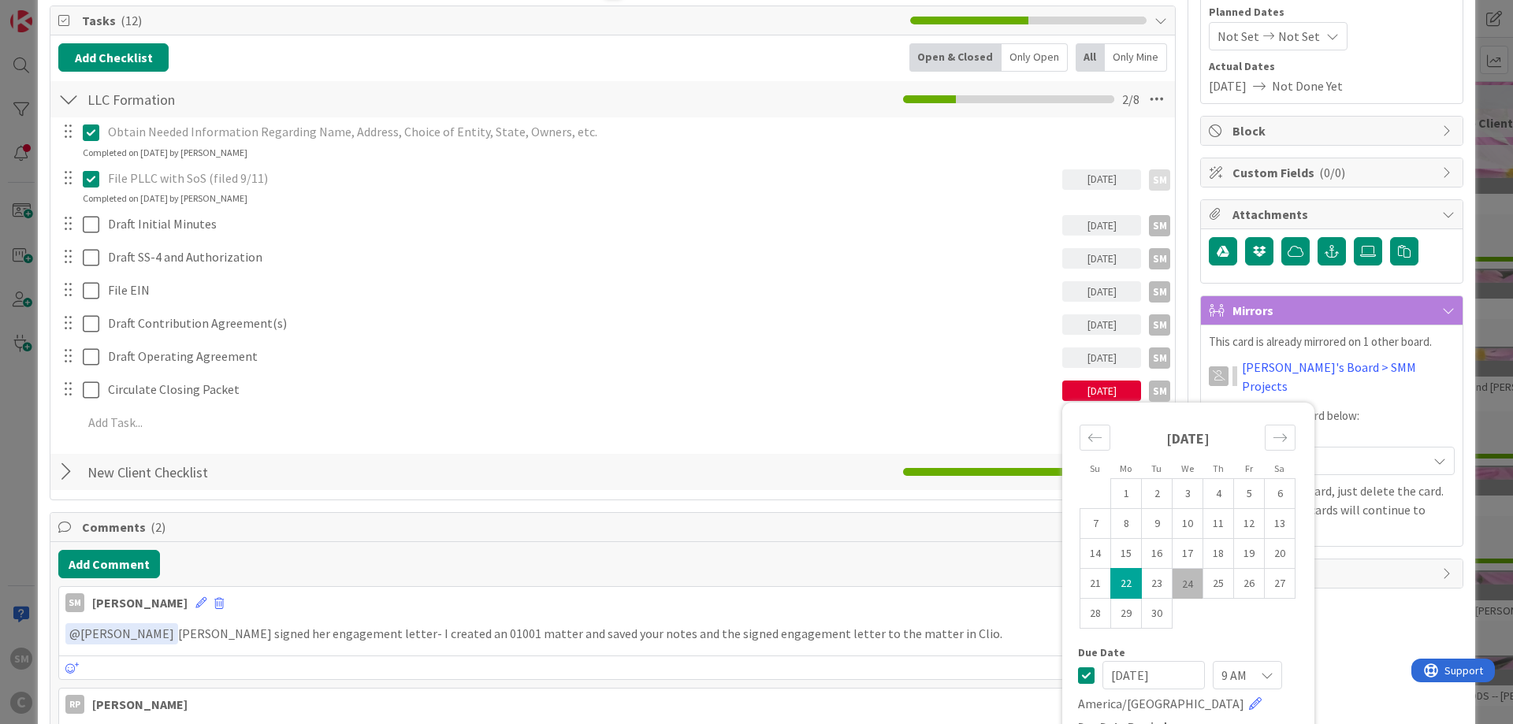
click at [1184, 589] on td "24" at bounding box center [1187, 584] width 31 height 30
type input "[DATE]"
click at [1364, 589] on div "RP Owner SM default Dates Planned Dates Not Set Not Set Actual Dates [DATE] Not…" at bounding box center [1331, 608] width 263 height 1472
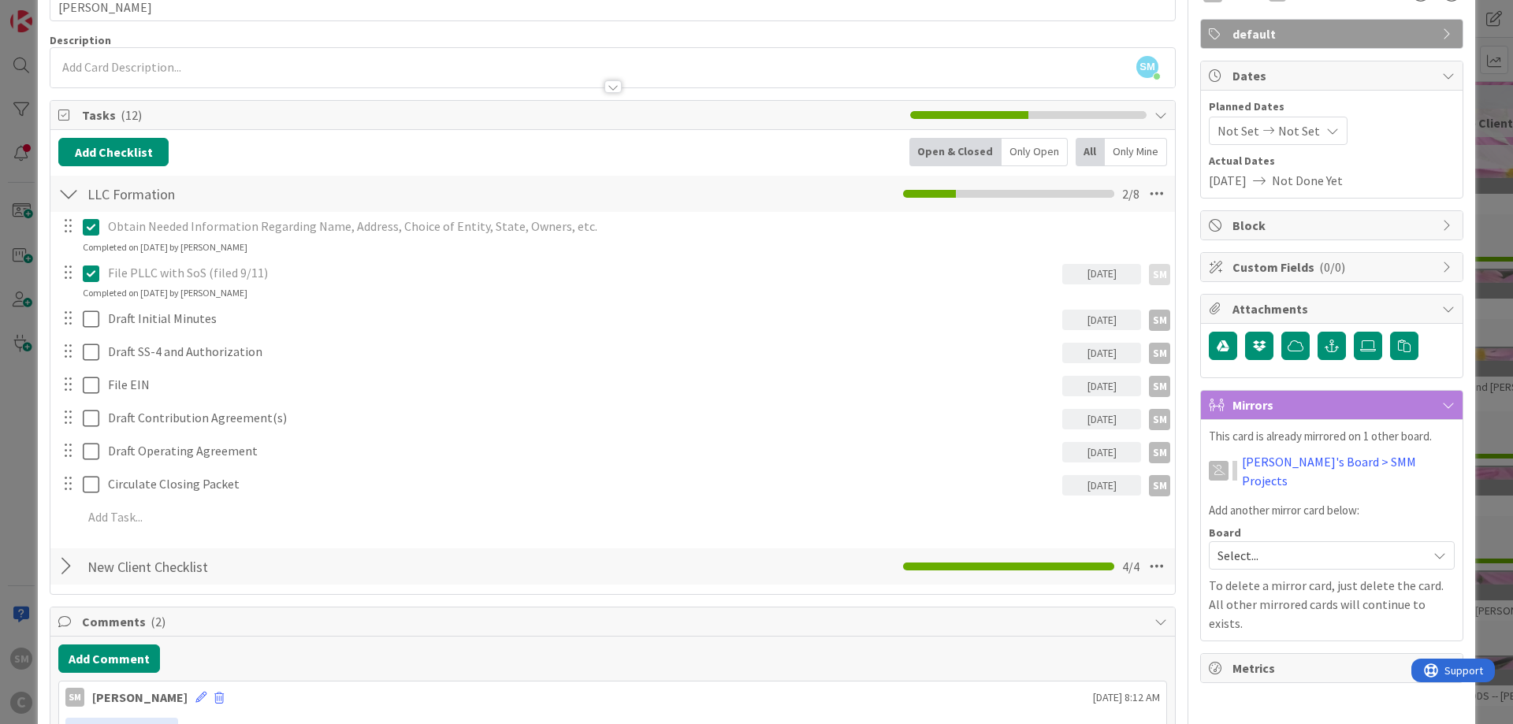
scroll to position [0, 0]
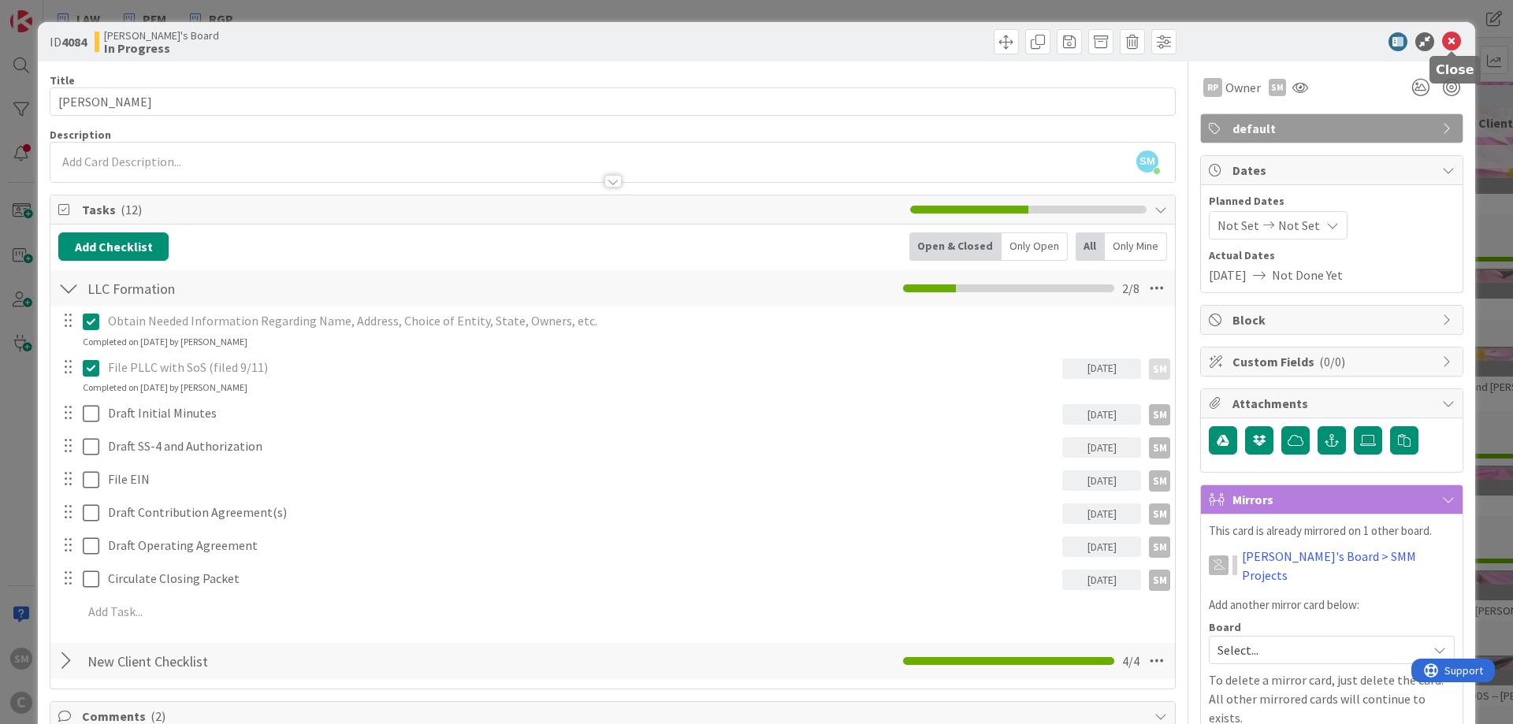
click at [1458, 40] on icon at bounding box center [1451, 41] width 19 height 19
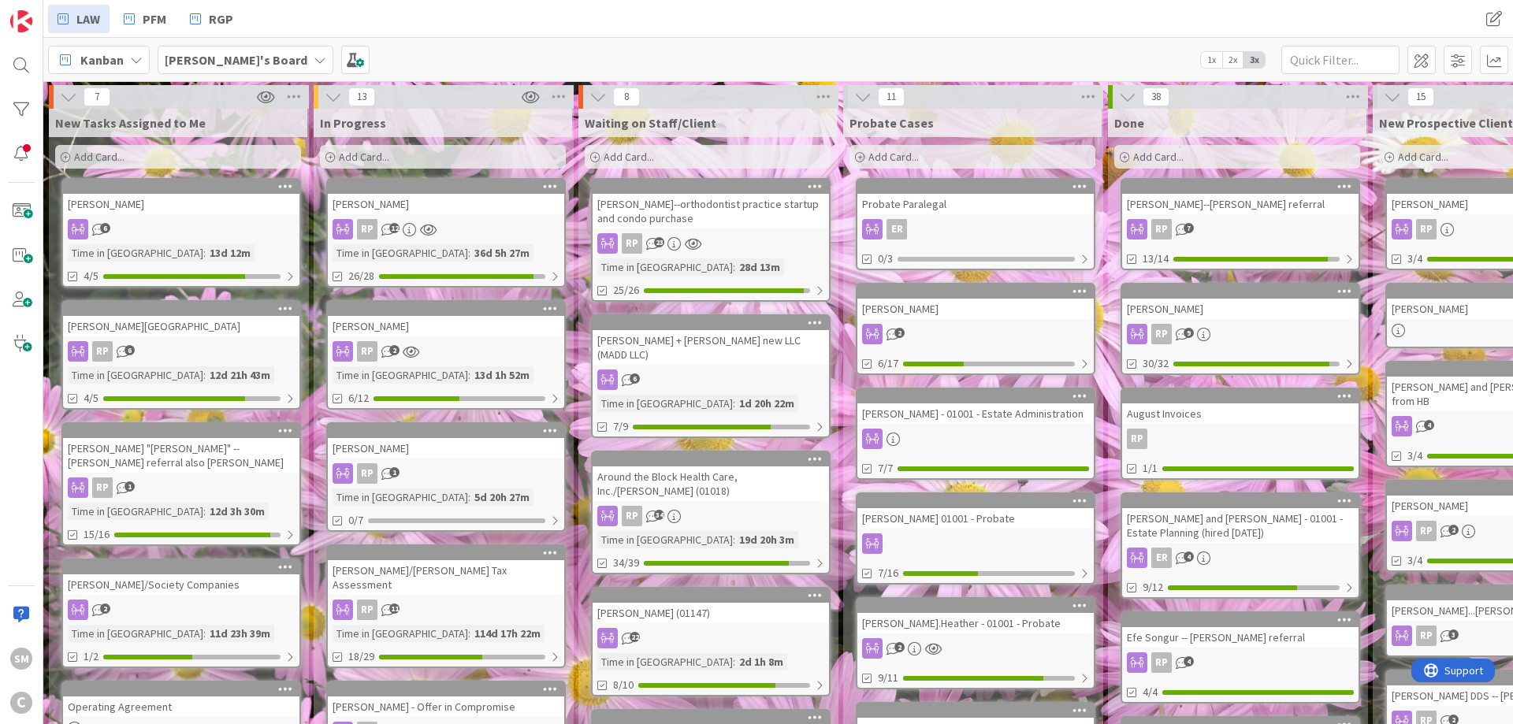
click at [415, 366] on link "Stone, Helenka RP 2 Time in [GEOGRAPHIC_DATA] : 13d 1h 52m 6/12" at bounding box center [445, 355] width 239 height 110
